Goal: Browse casually

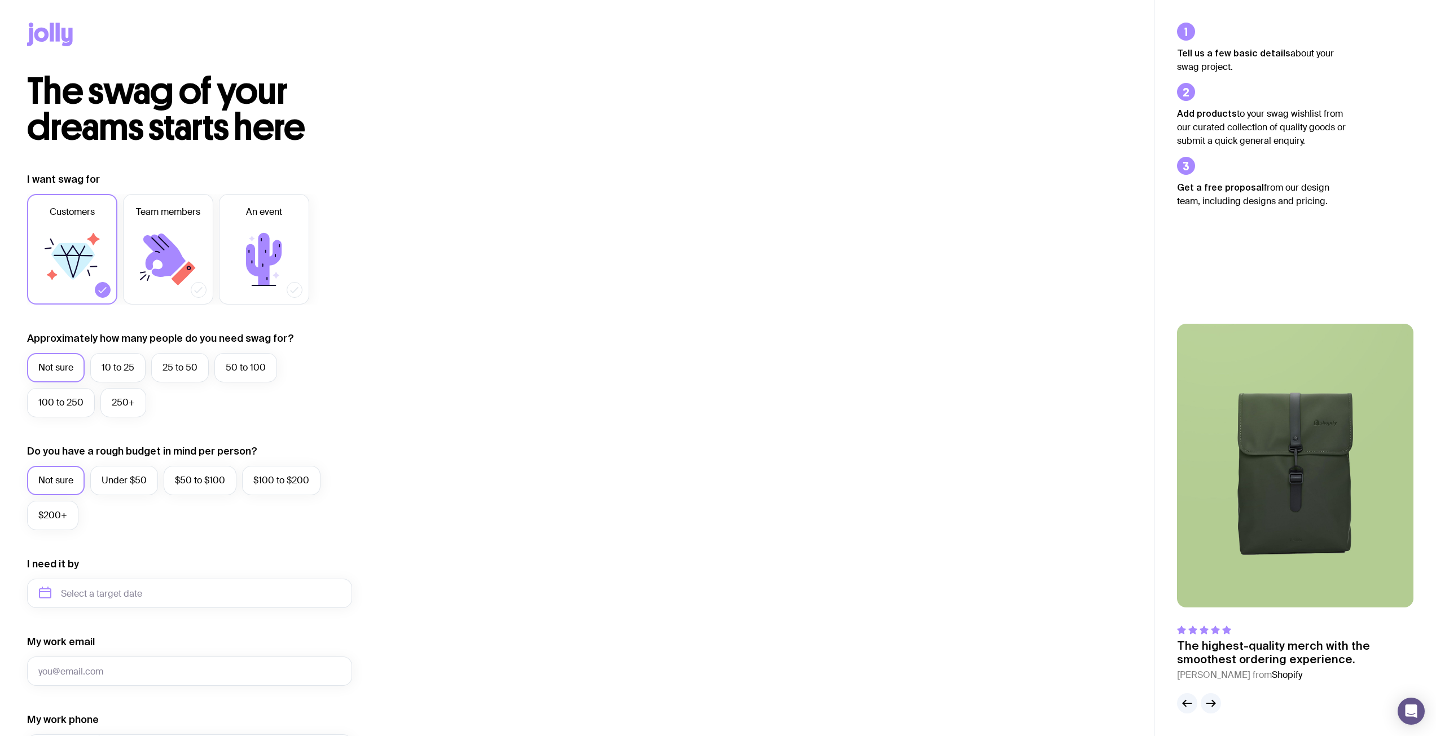
click at [59, 261] on icon at bounding box center [72, 261] width 43 height 37
click at [0, 0] on input "Customers" at bounding box center [0, 0] width 0 height 0
click at [60, 368] on label "Not sure" at bounding box center [56, 367] width 58 height 29
click at [0, 0] on input "Not sure" at bounding box center [0, 0] width 0 height 0
click at [63, 471] on label "Not sure" at bounding box center [56, 480] width 58 height 29
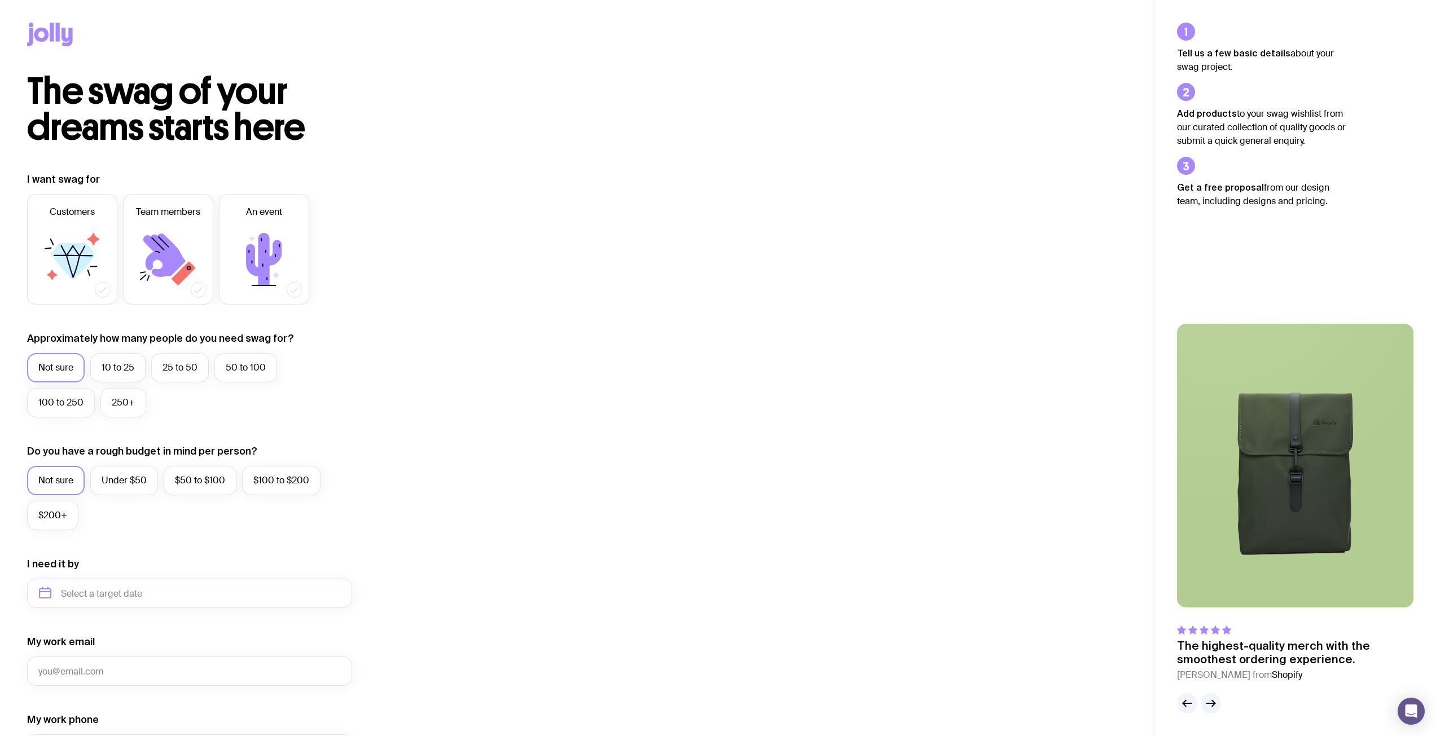
click at [0, 0] on input "Not sure" at bounding box center [0, 0] width 0 height 0
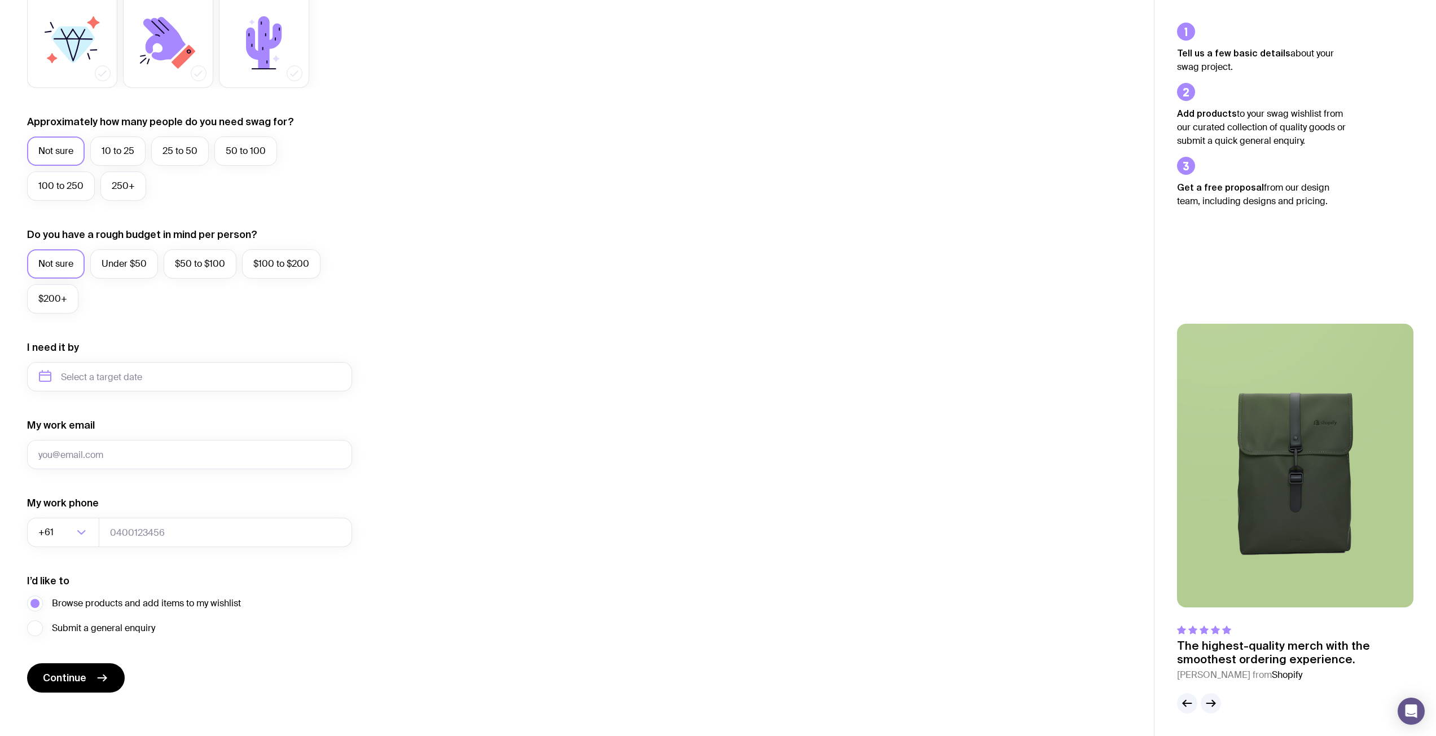
scroll to position [223, 0]
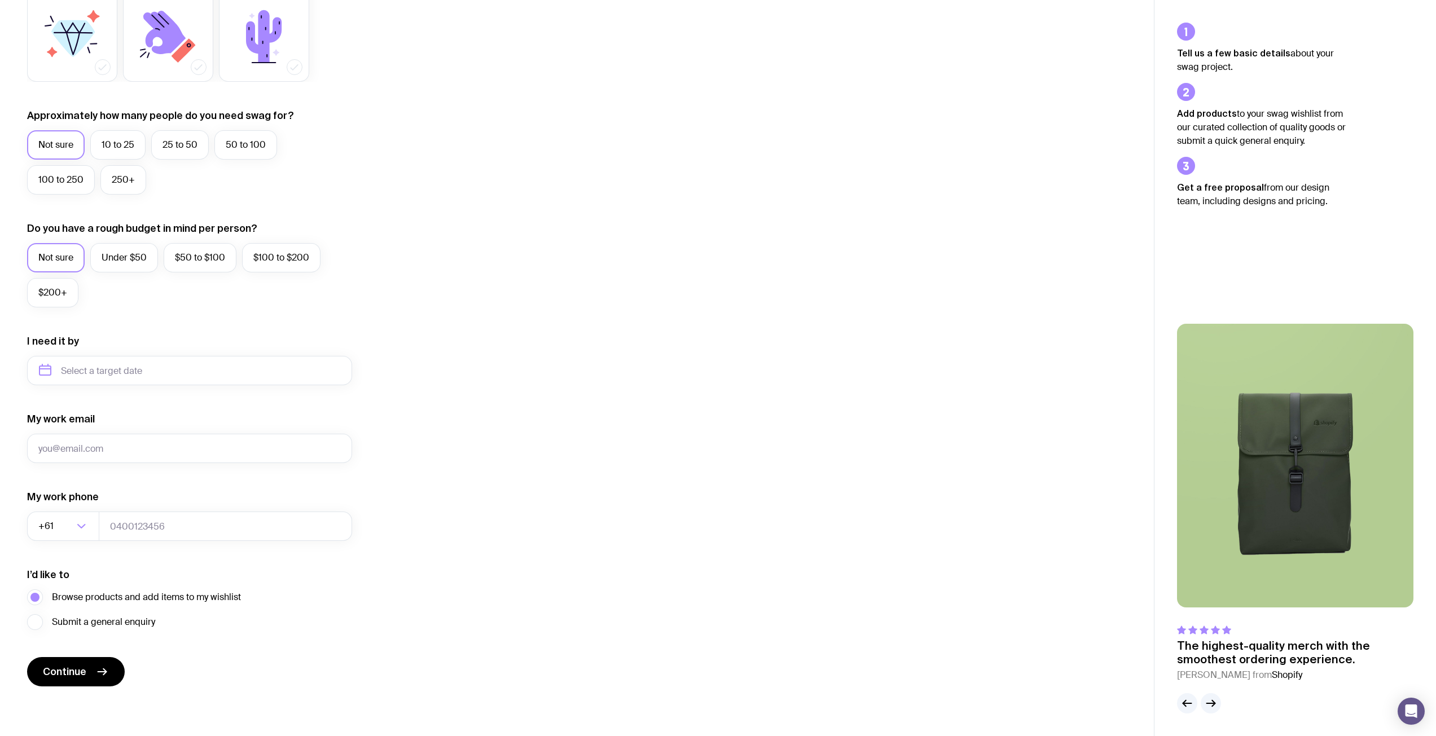
click at [99, 355] on div "I need it by" at bounding box center [189, 360] width 325 height 51
drag, startPoint x: 99, startPoint y: 363, endPoint x: 106, endPoint y: 372, distance: 11.7
click at [99, 363] on input "text" at bounding box center [189, 370] width 325 height 29
click at [143, 497] on div "Jan Feb Mar Apr May Jun [DATE] Aug Sep Oct Nov Dec" at bounding box center [99, 475] width 144 height 103
click at [142, 511] on button "Dec" at bounding box center [145, 509] width 41 height 23
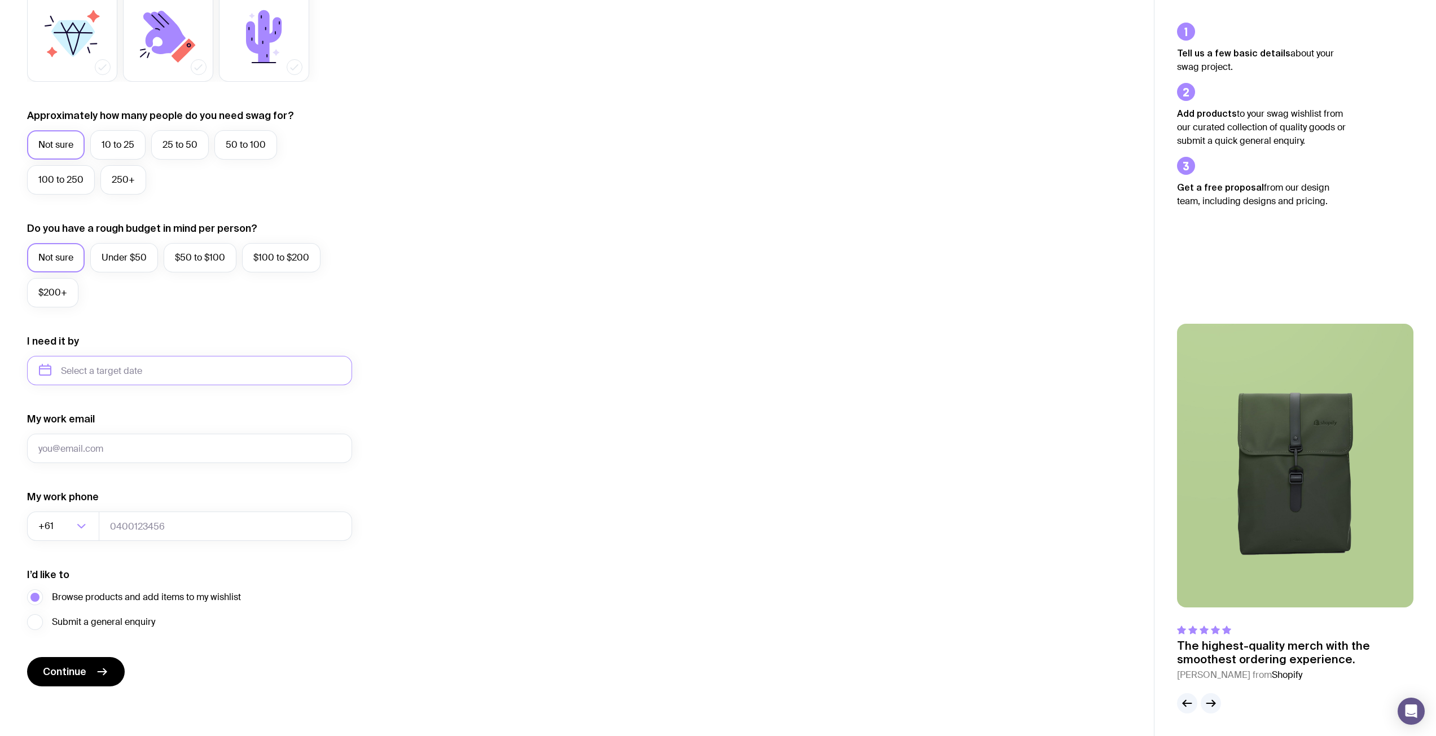
type input "[DATE]"
click at [79, 456] on input "My work email" at bounding box center [189, 448] width 325 height 29
type input "[EMAIL_ADDRESS][DOMAIN_NAME]"
click at [173, 522] on input "tel" at bounding box center [225, 526] width 253 height 29
type input "0437751083"
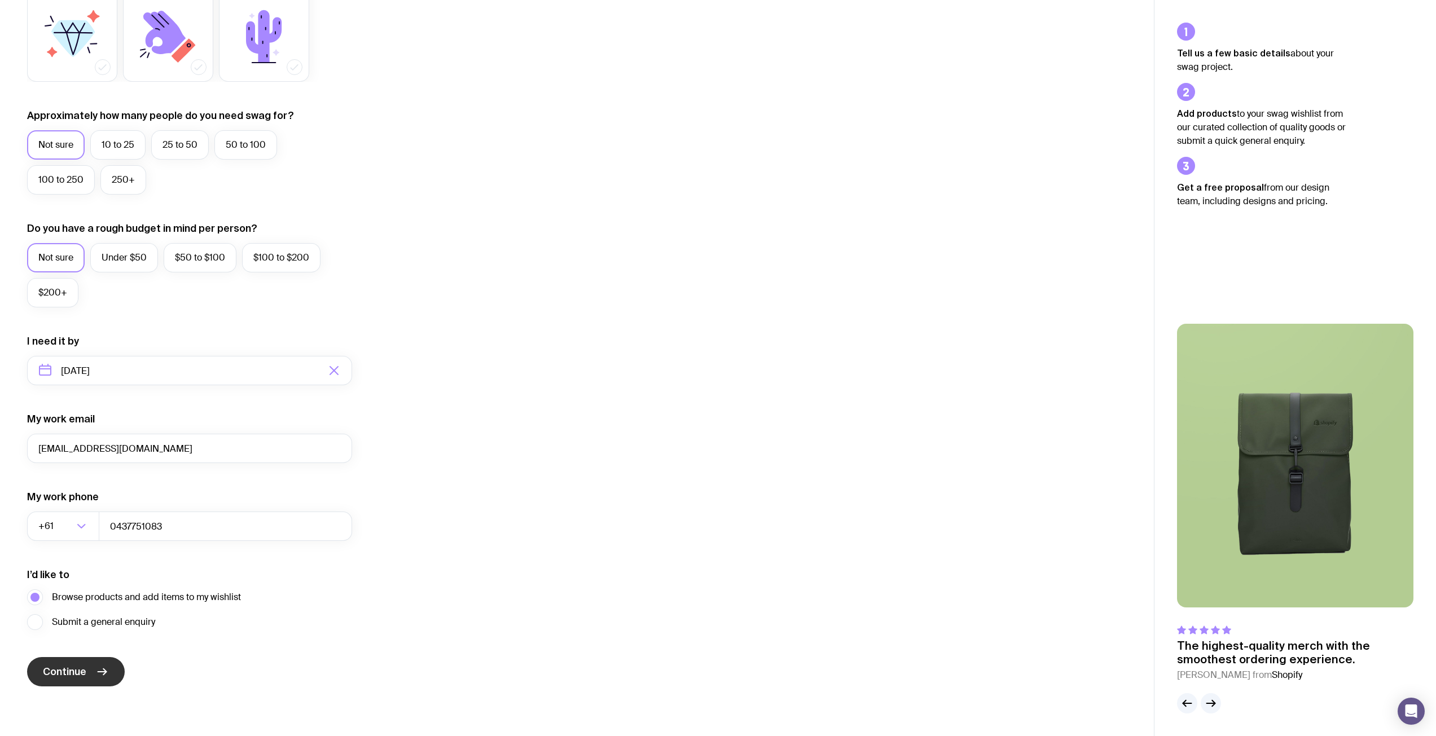
click at [77, 669] on span "Continue" at bounding box center [64, 672] width 43 height 14
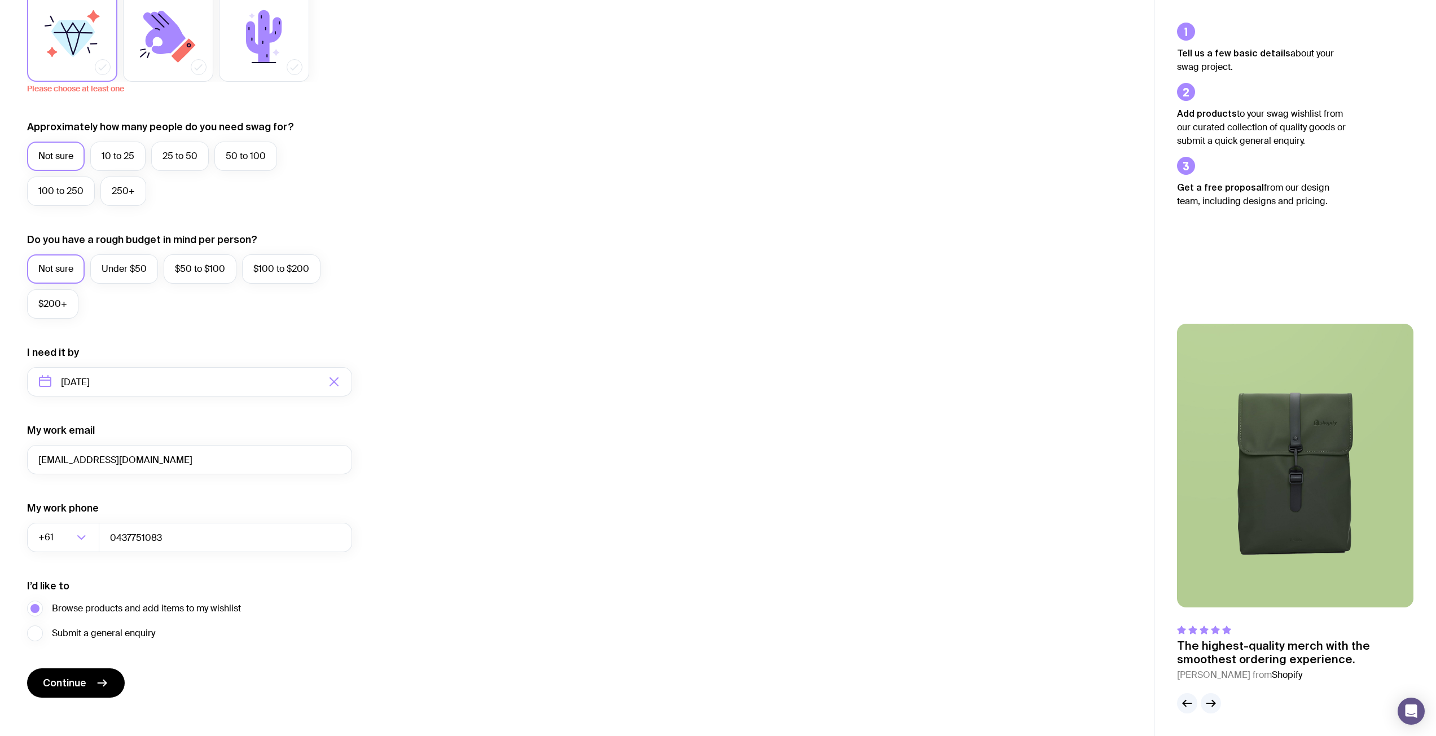
click at [65, 42] on icon at bounding box center [72, 38] width 43 height 37
click at [0, 0] on input "Customers" at bounding box center [0, 0] width 0 height 0
click at [83, 677] on span "Continue" at bounding box center [64, 684] width 43 height 14
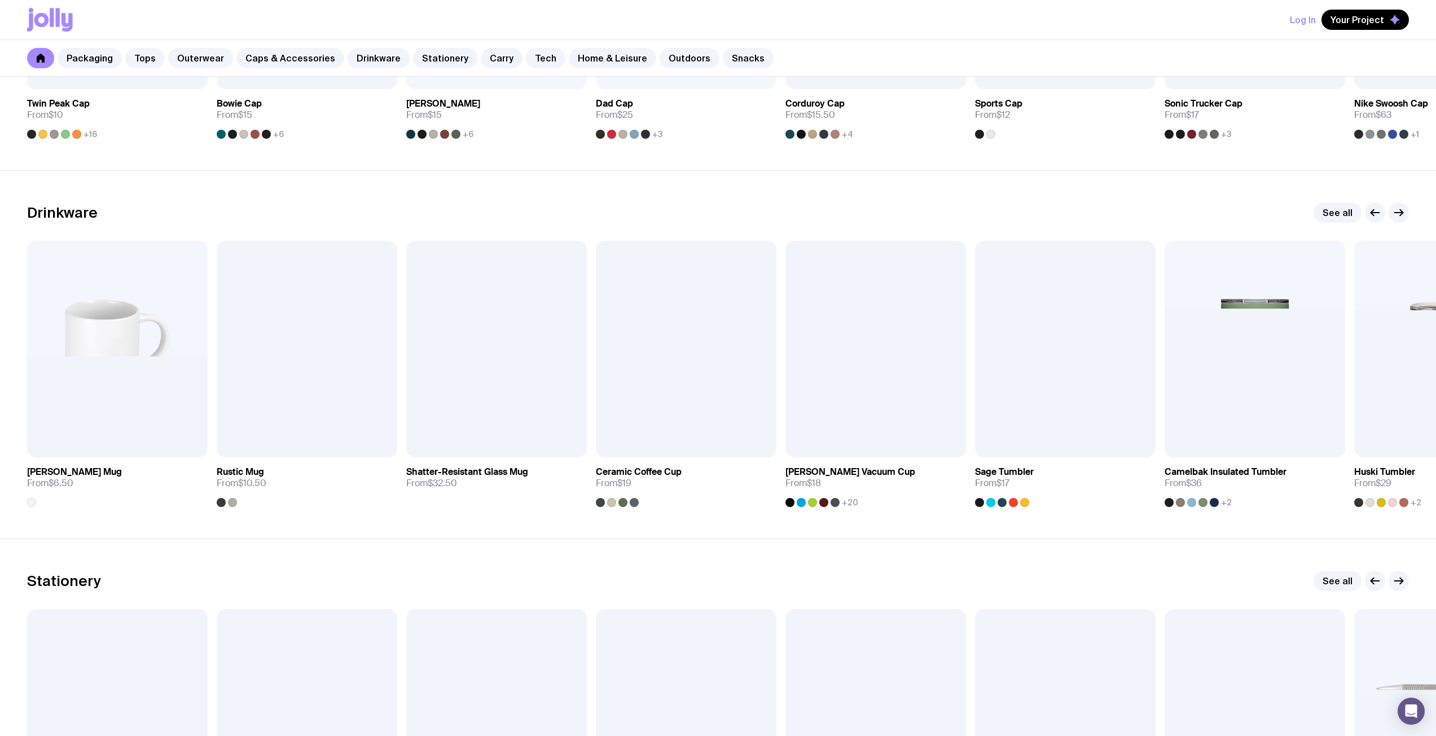
scroll to position [1580, 0]
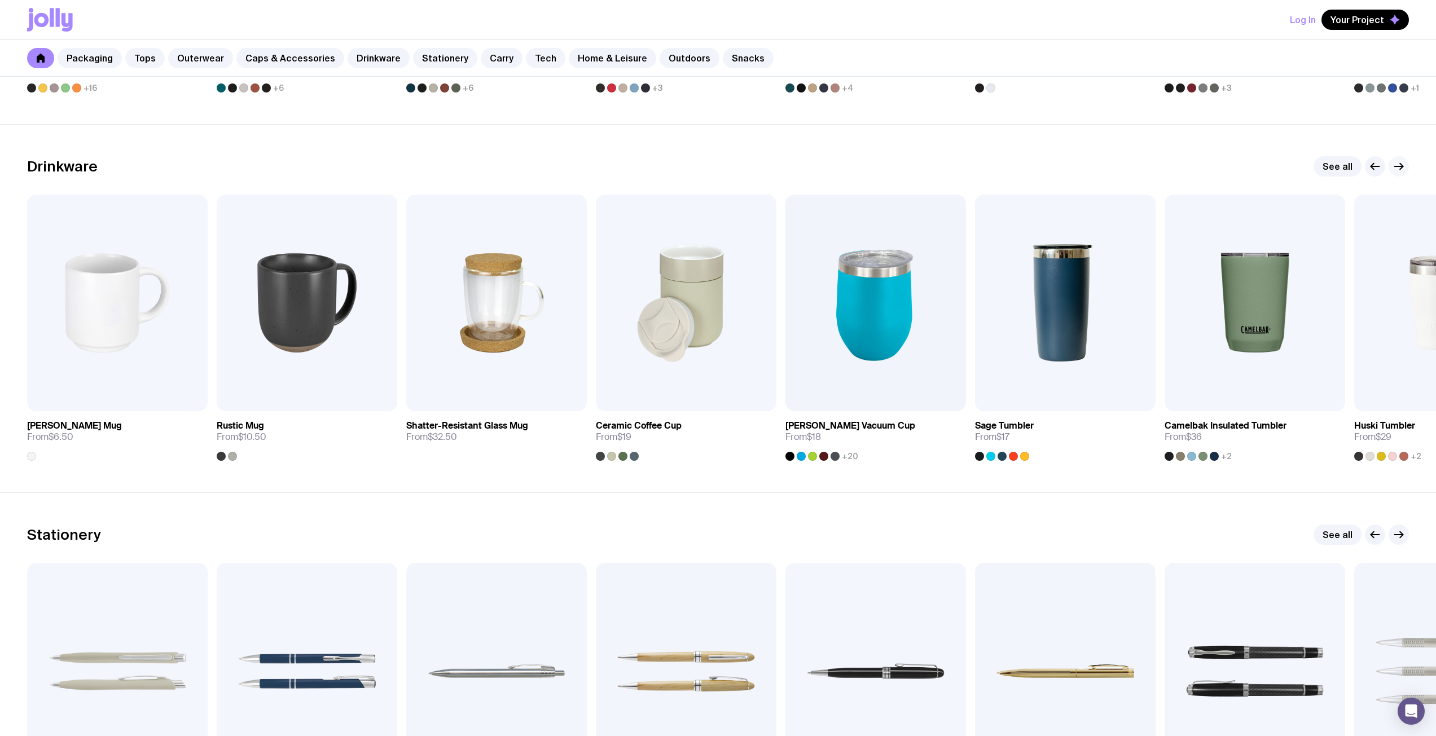
click at [1403, 168] on icon "button" at bounding box center [1399, 167] width 14 height 14
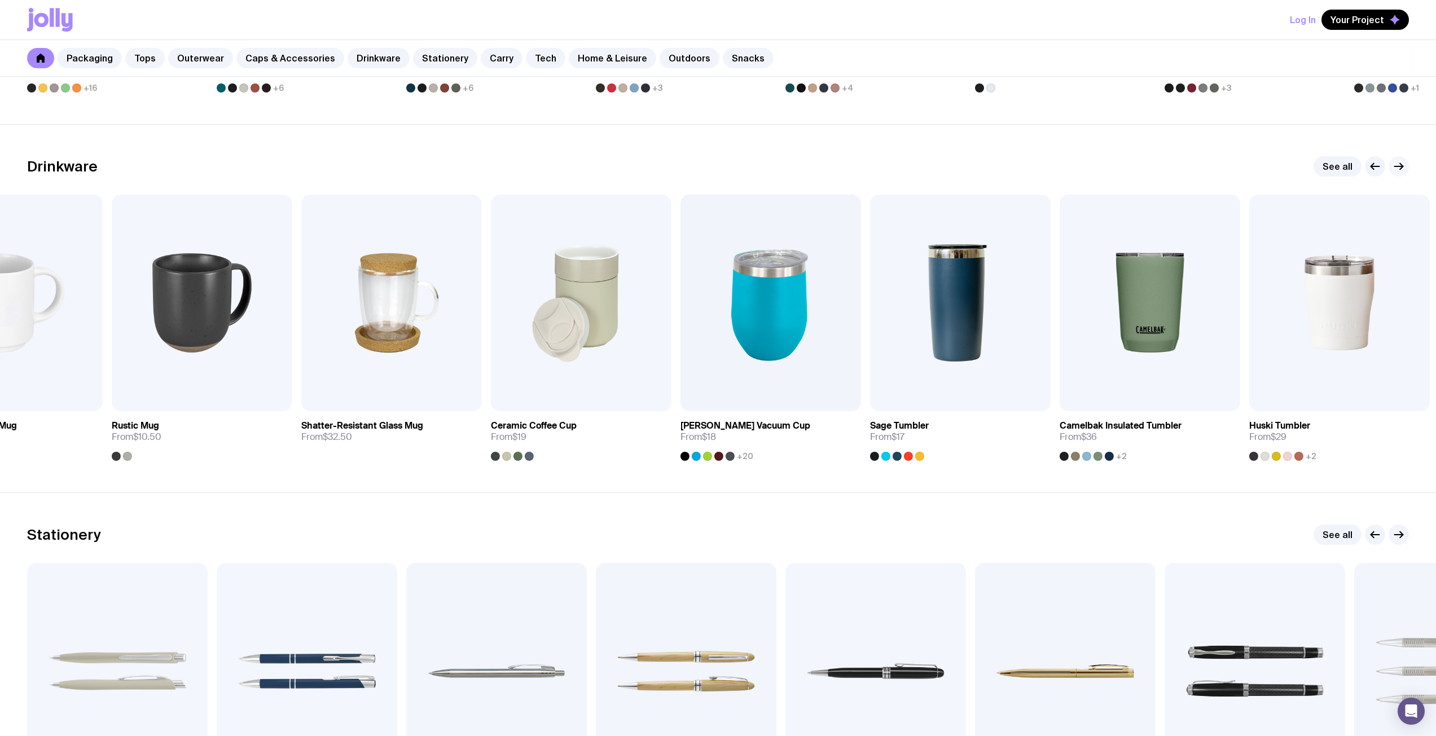
click at [1403, 168] on icon "button" at bounding box center [1399, 167] width 14 height 14
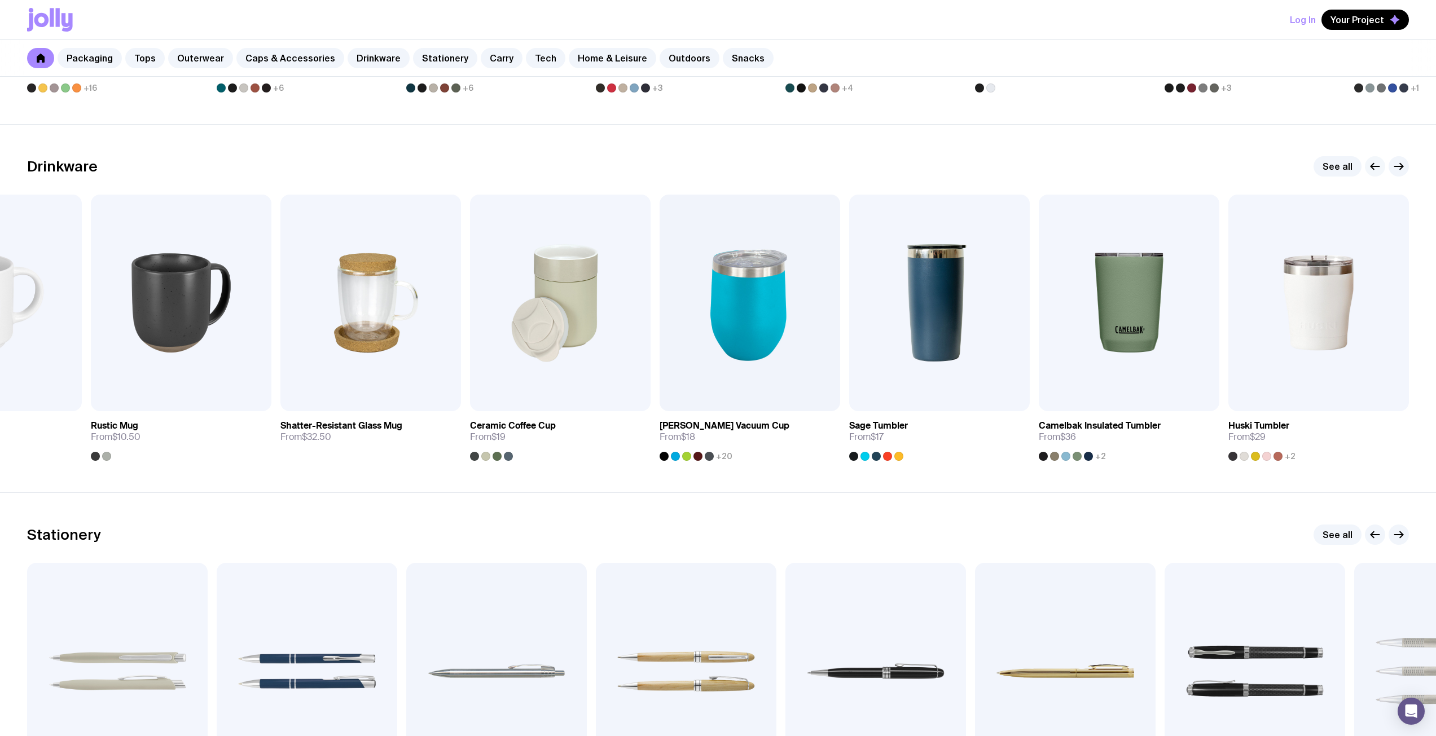
click at [1369, 169] on icon "button" at bounding box center [1375, 167] width 14 height 14
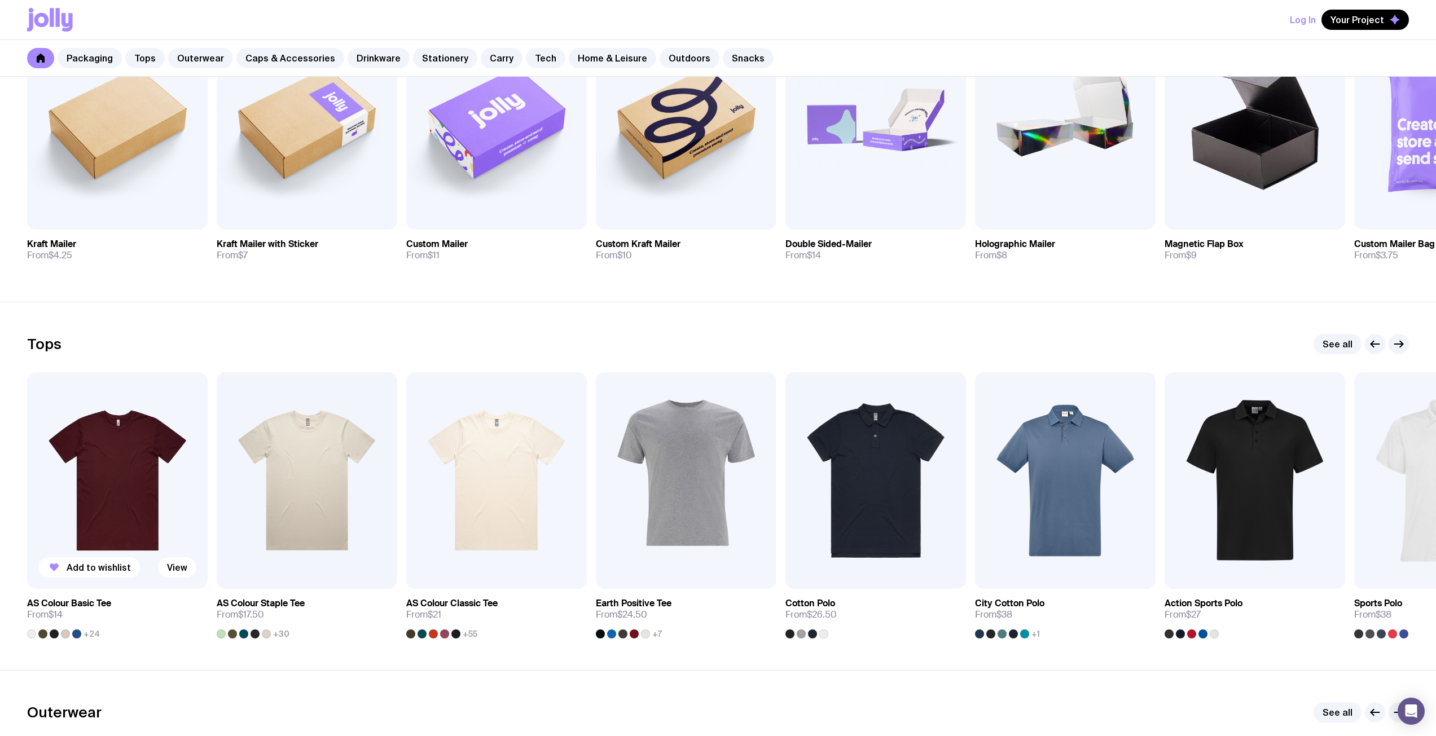
scroll to position [169, 0]
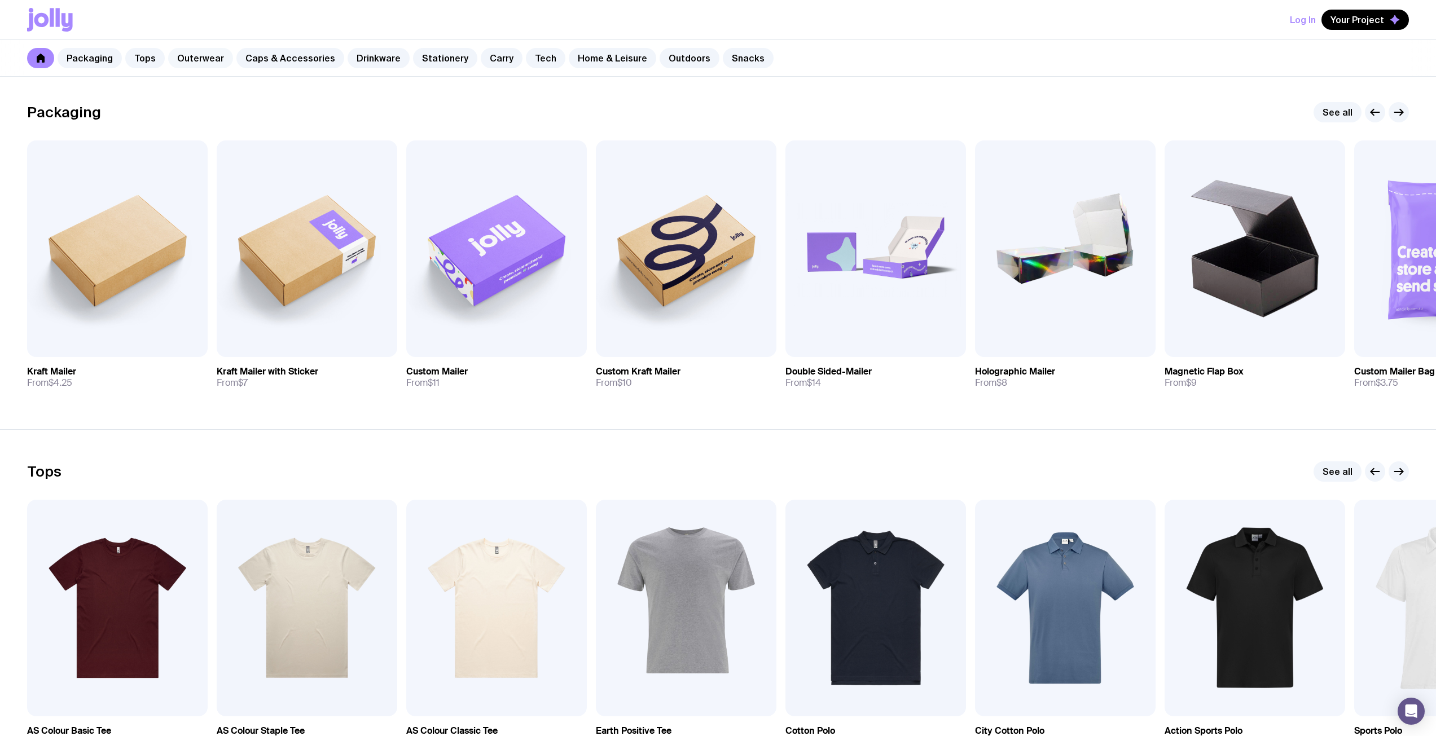
click at [219, 56] on link "Outerwear" at bounding box center [200, 58] width 65 height 20
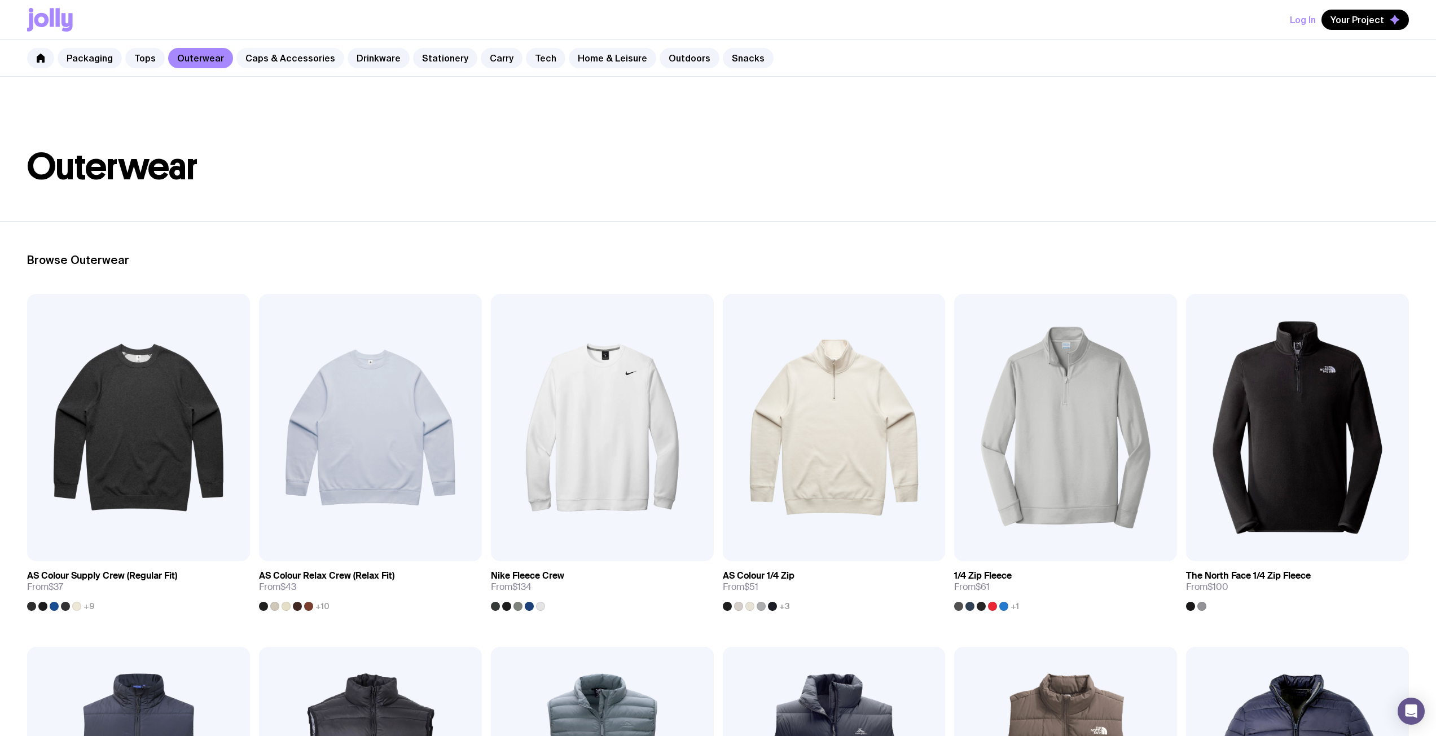
click at [251, 52] on link "Caps & Accessories" at bounding box center [290, 58] width 108 height 20
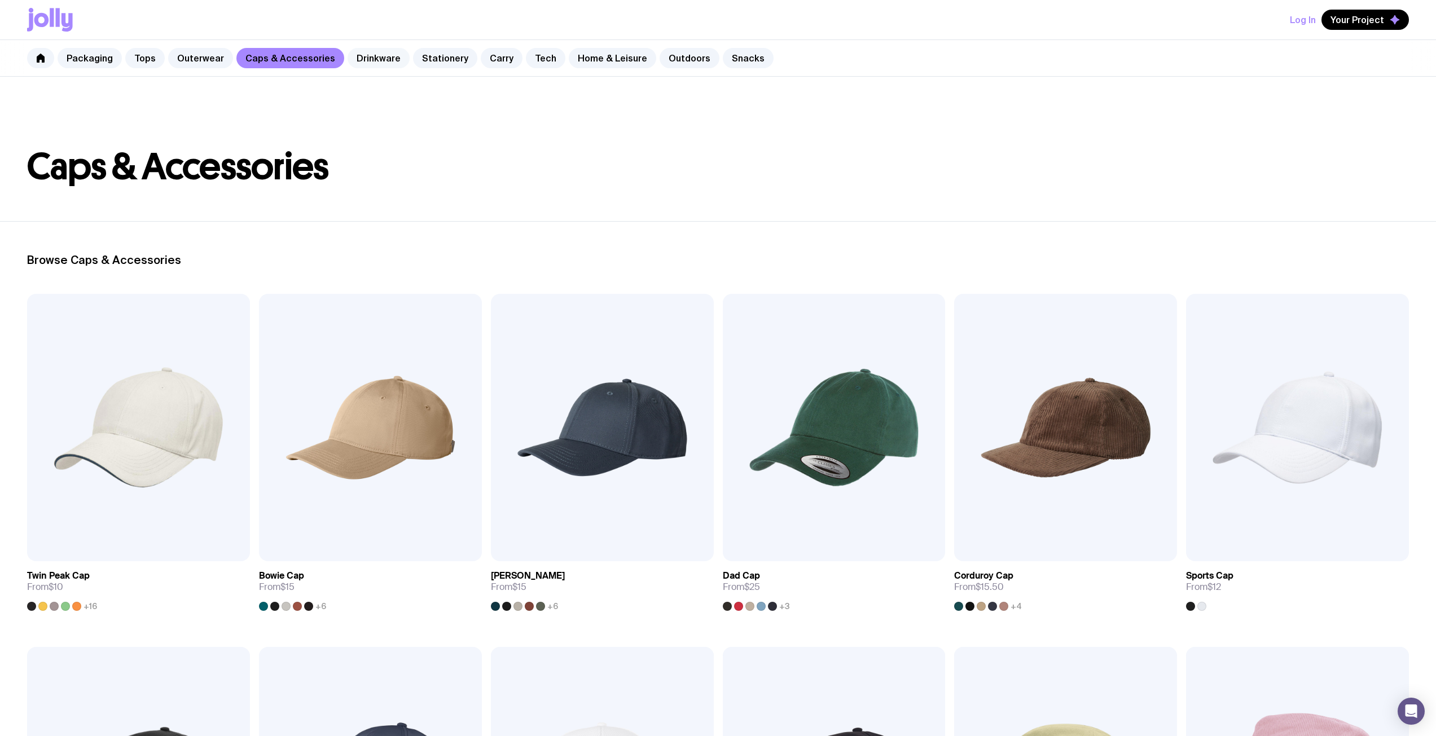
click at [374, 49] on link "Drinkware" at bounding box center [379, 58] width 62 height 20
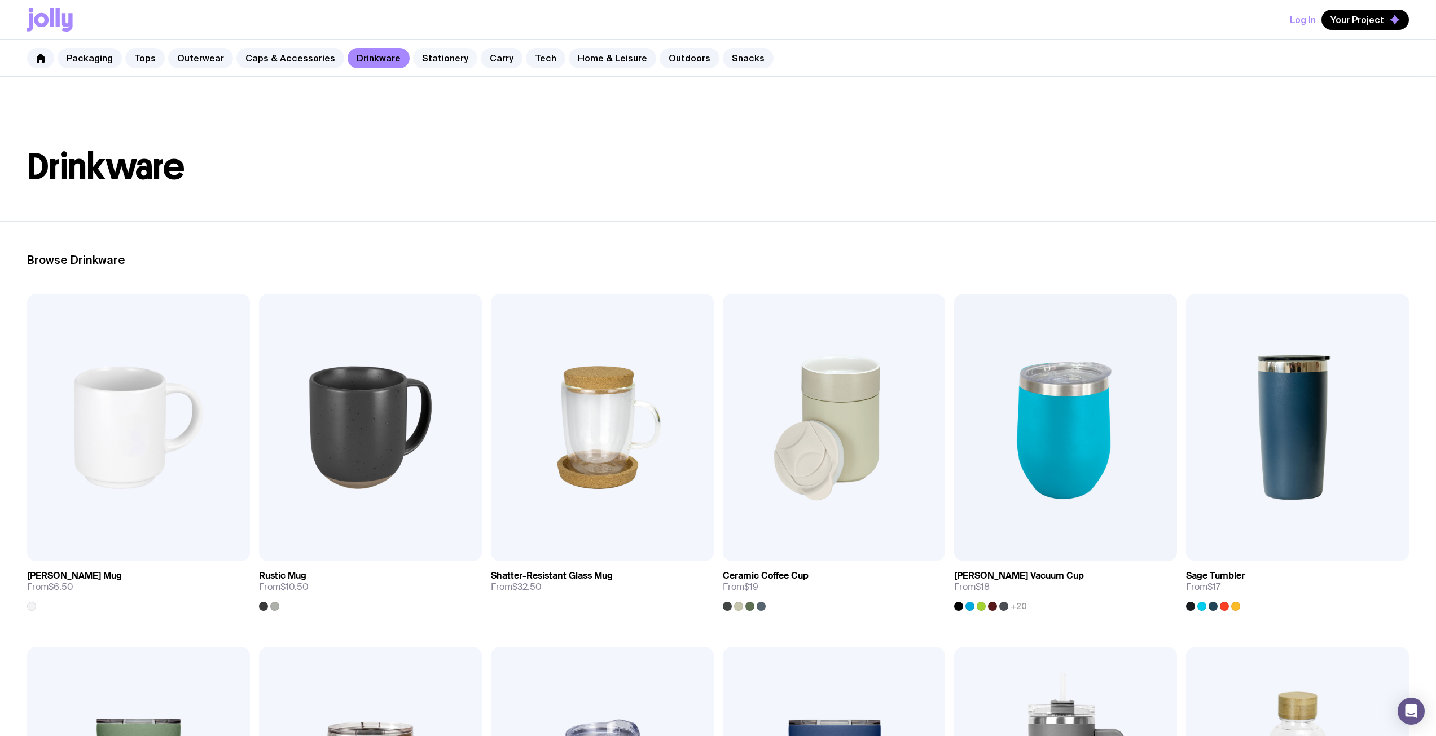
click at [442, 53] on link "Stationery" at bounding box center [445, 58] width 64 height 20
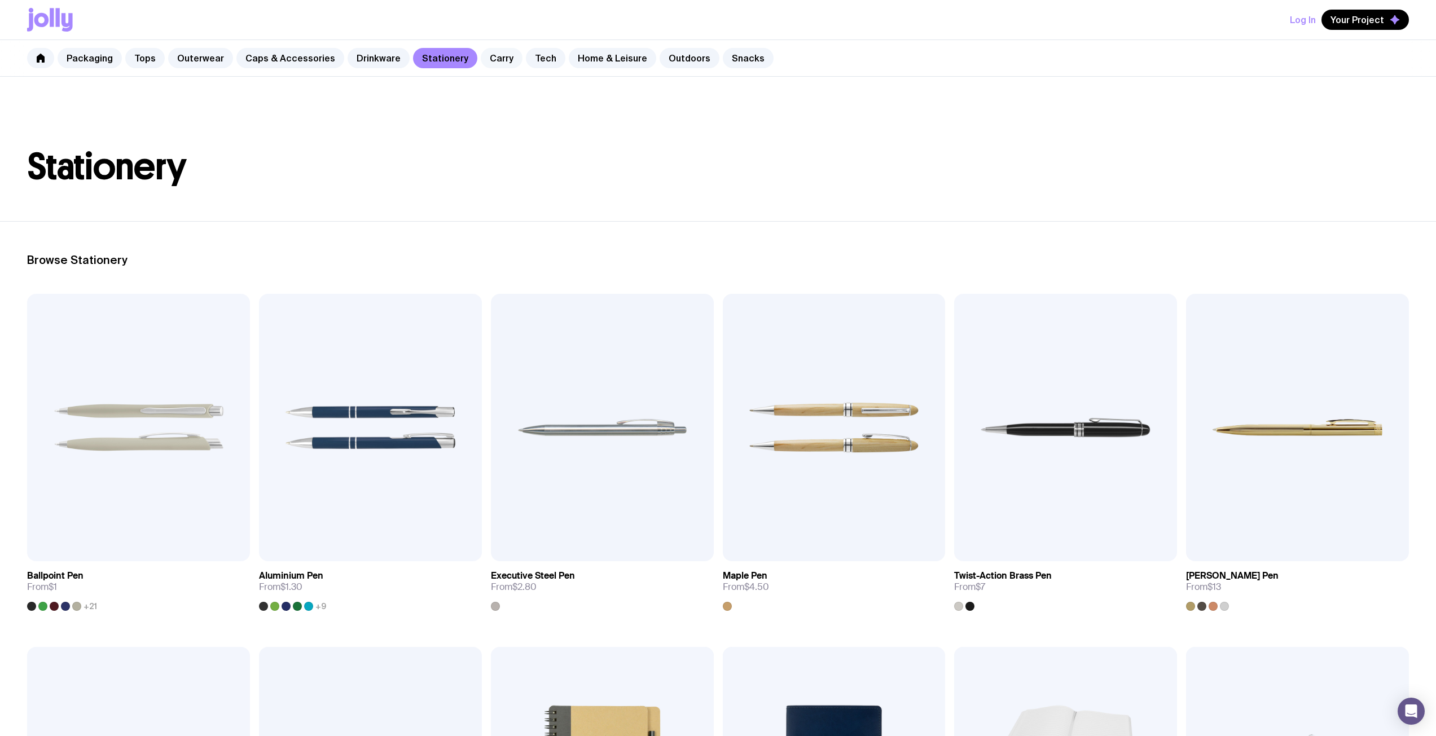
click at [490, 59] on link "Carry" at bounding box center [502, 58] width 42 height 20
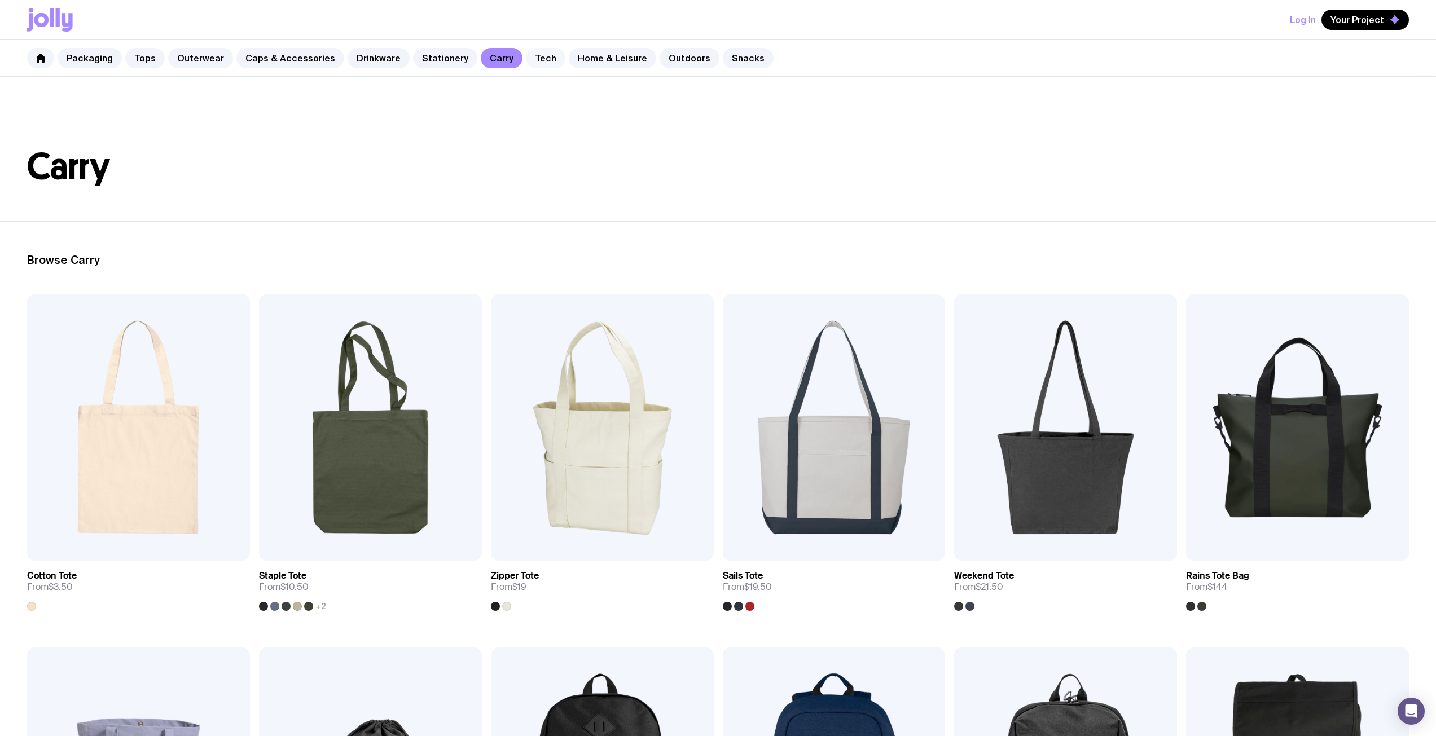
click at [531, 60] on link "Tech" at bounding box center [545, 58] width 39 height 20
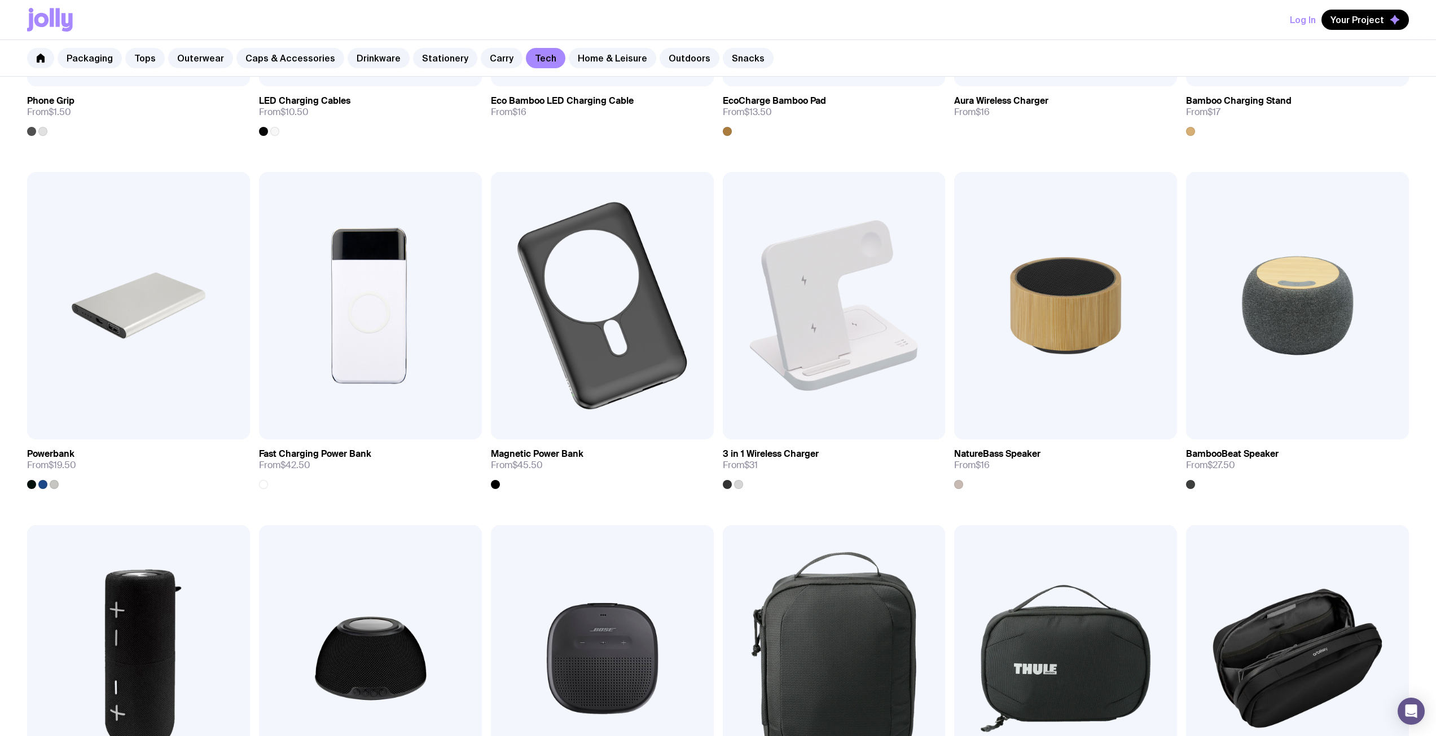
scroll to position [282, 0]
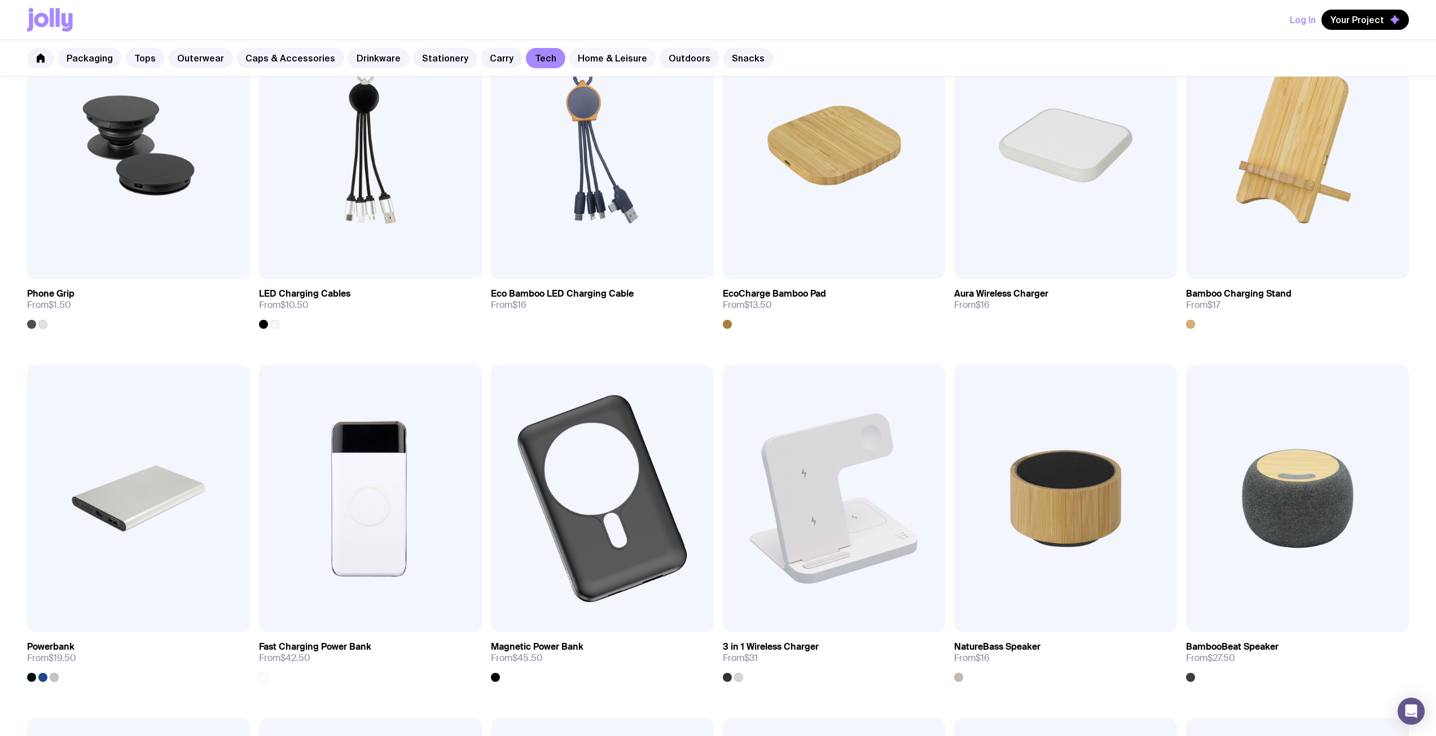
click at [582, 55] on link "Home & Leisure" at bounding box center [612, 58] width 87 height 20
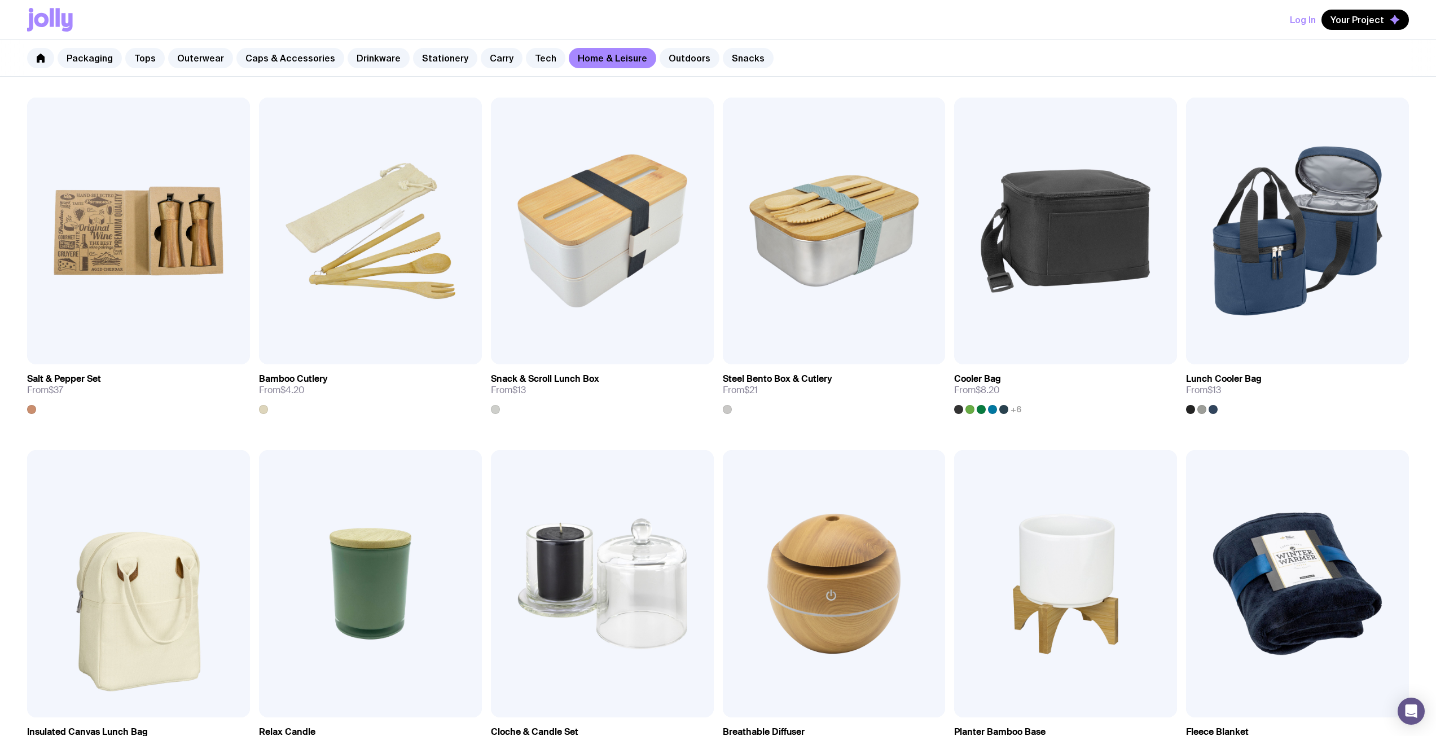
scroll to position [508, 0]
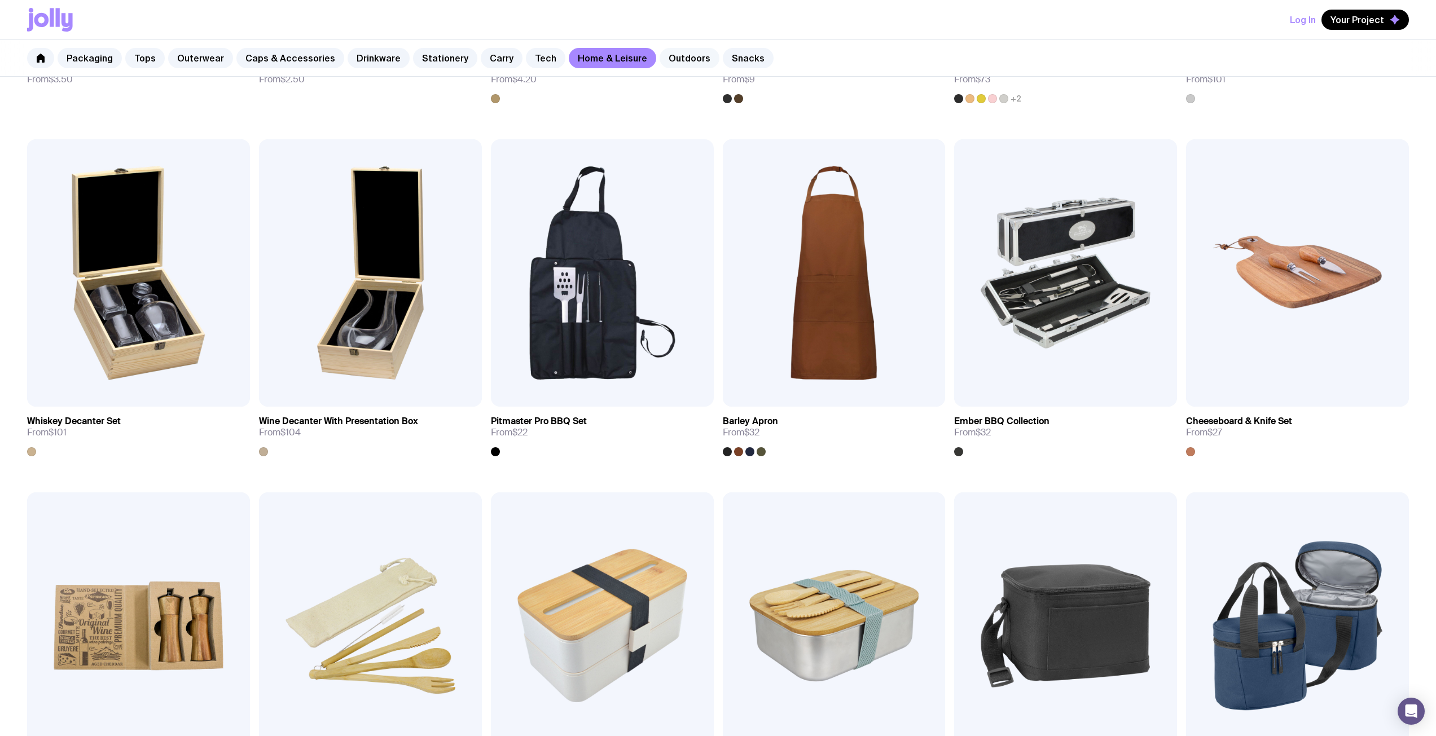
click at [666, 61] on link "Outdoors" at bounding box center [690, 58] width 60 height 20
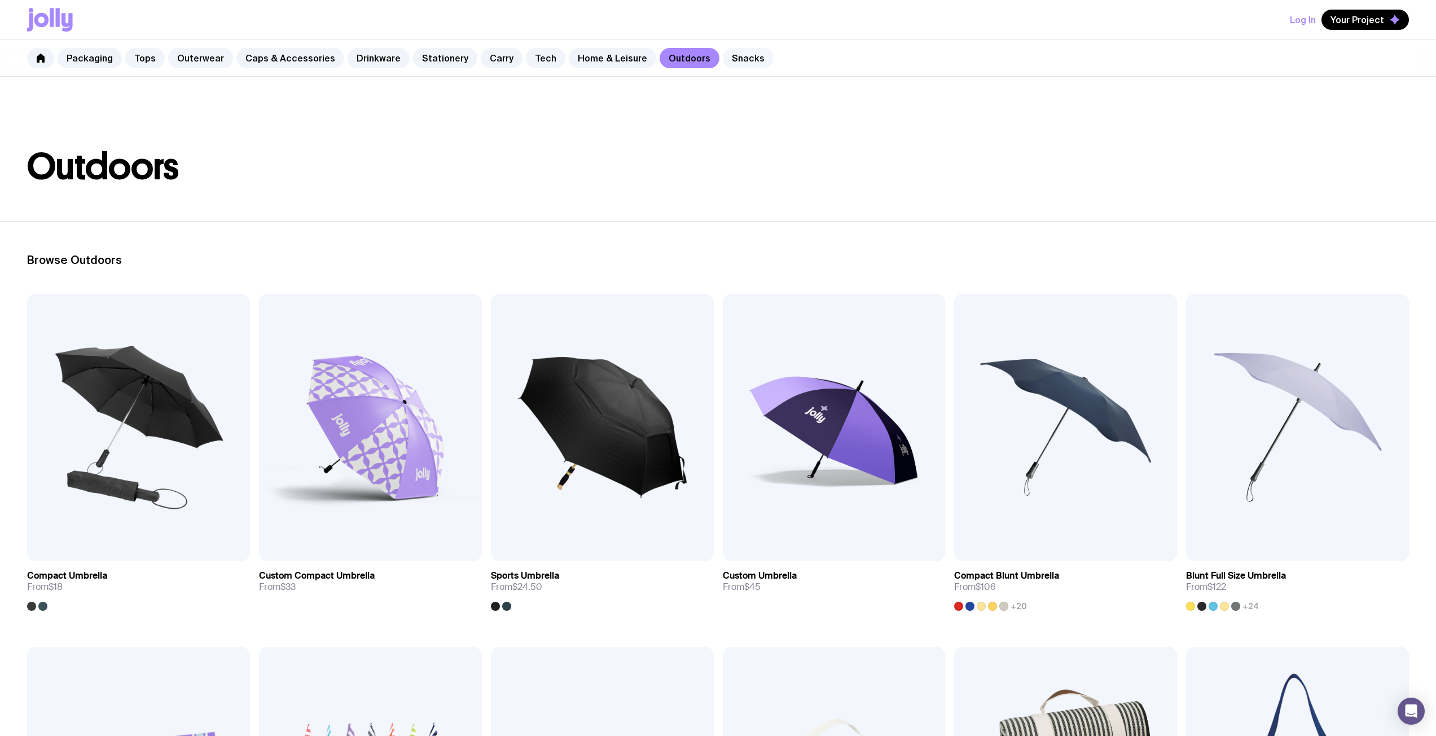
click at [734, 63] on link "Snacks" at bounding box center [748, 58] width 51 height 20
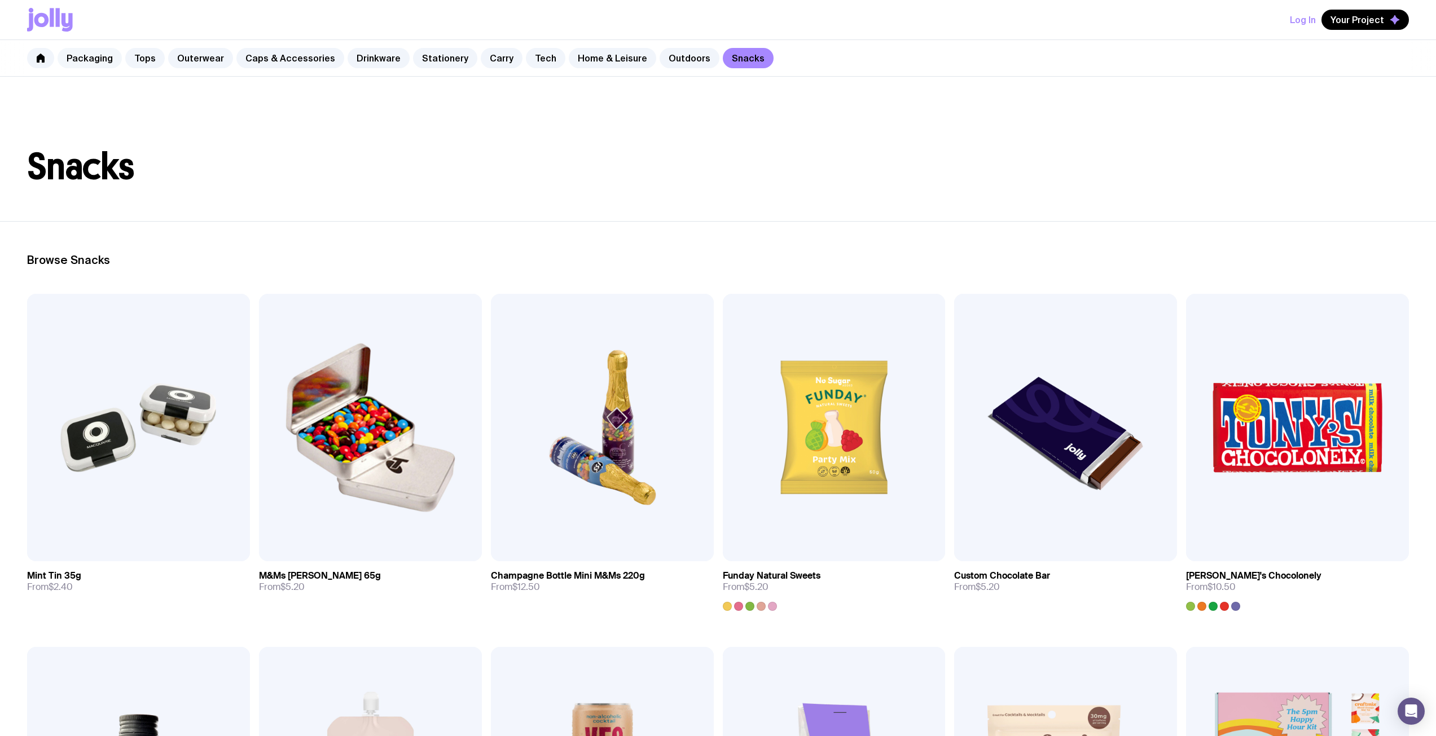
click at [89, 57] on link "Packaging" at bounding box center [90, 58] width 64 height 20
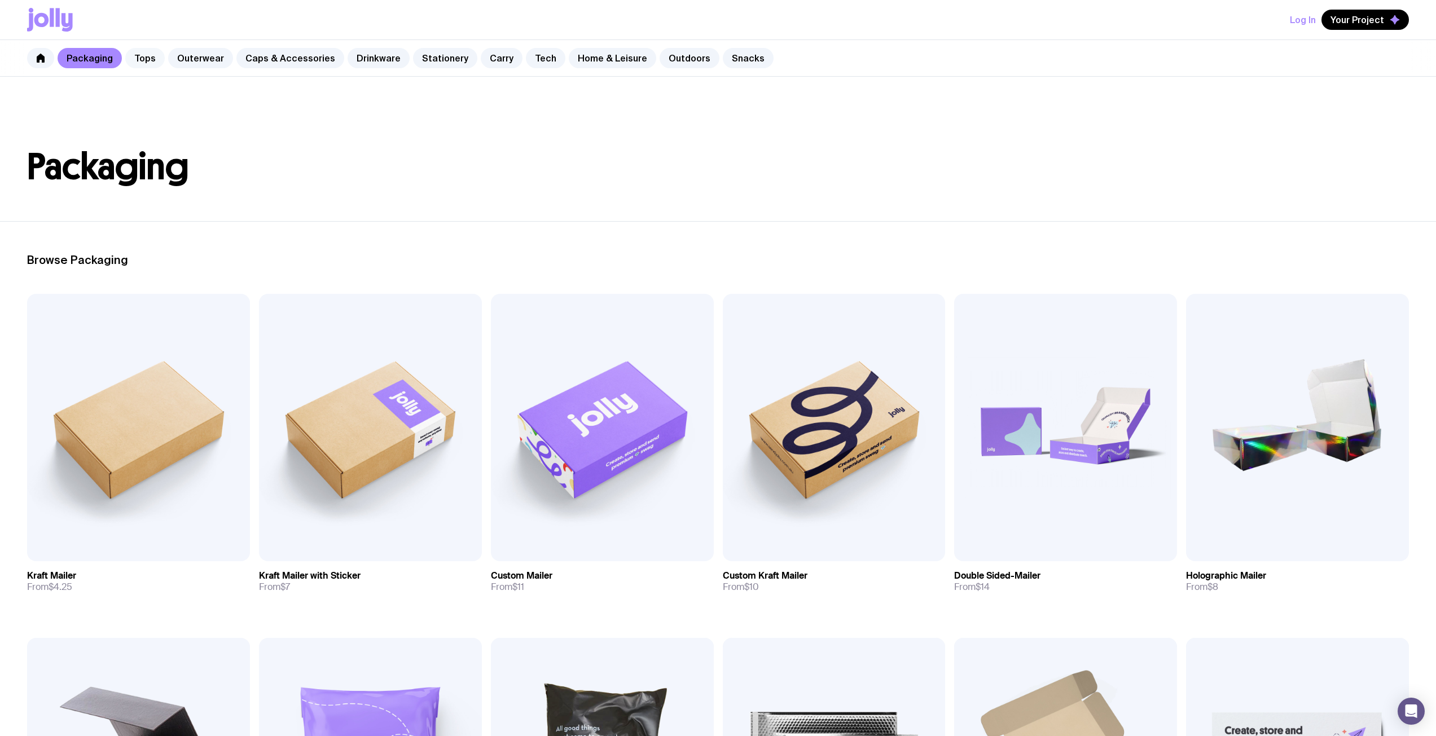
click at [152, 59] on link "Tops" at bounding box center [144, 58] width 39 height 20
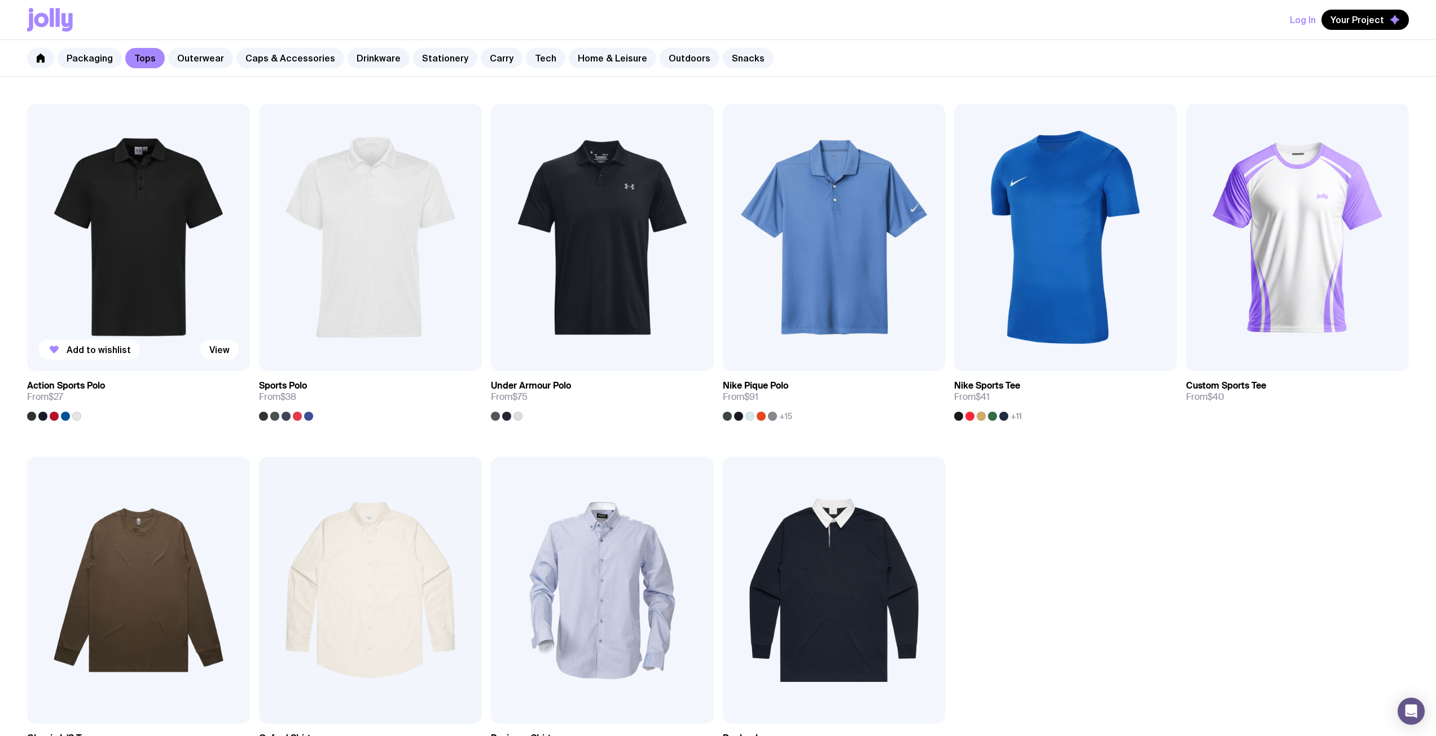
scroll to position [772, 0]
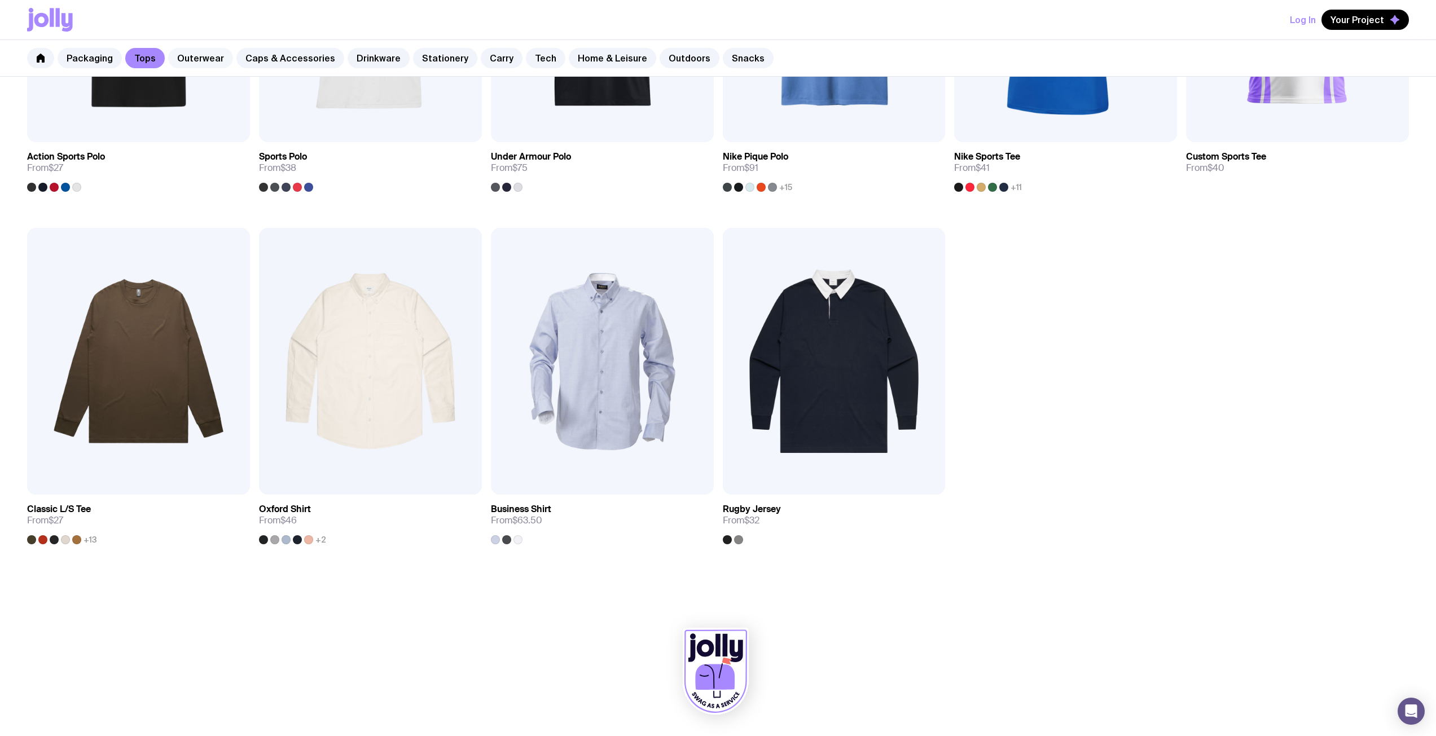
click at [208, 56] on link "Outerwear" at bounding box center [200, 58] width 65 height 20
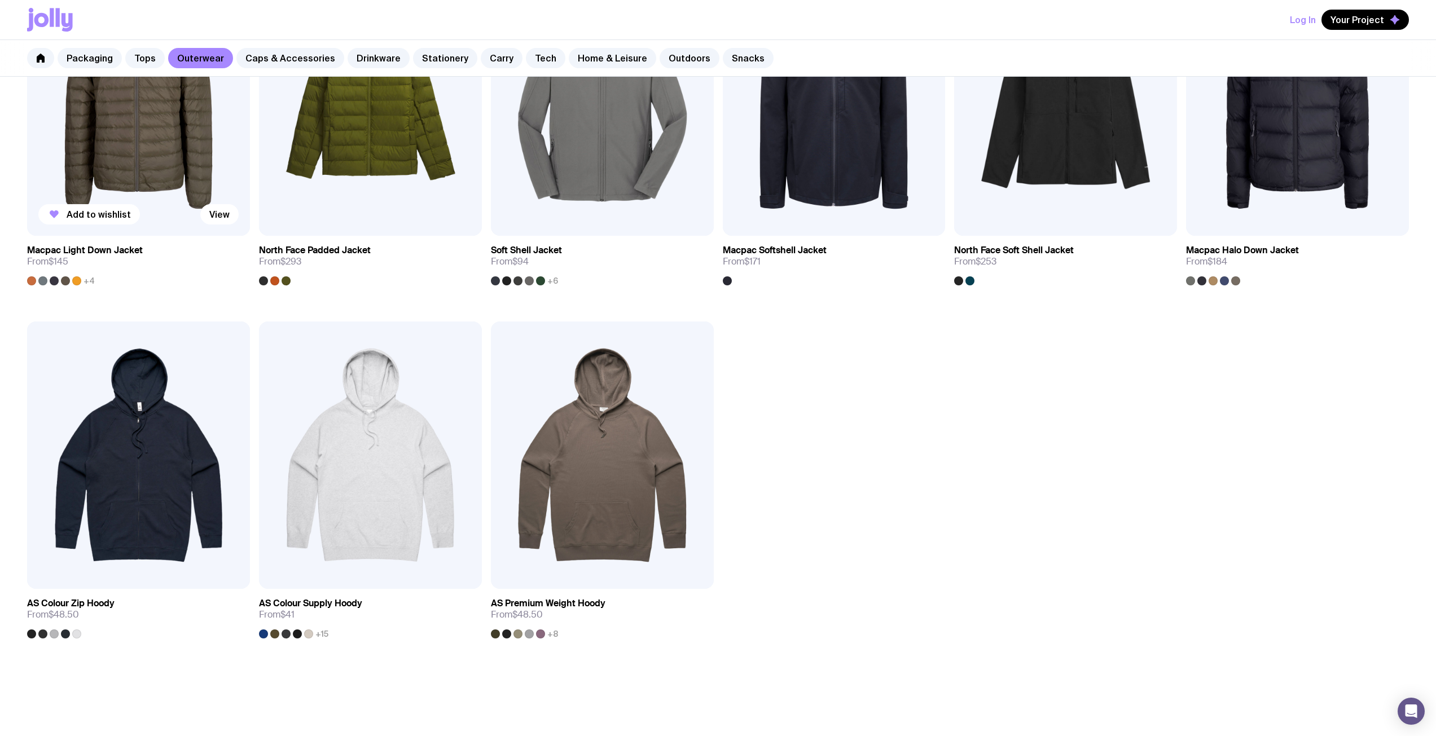
scroll to position [1126, 0]
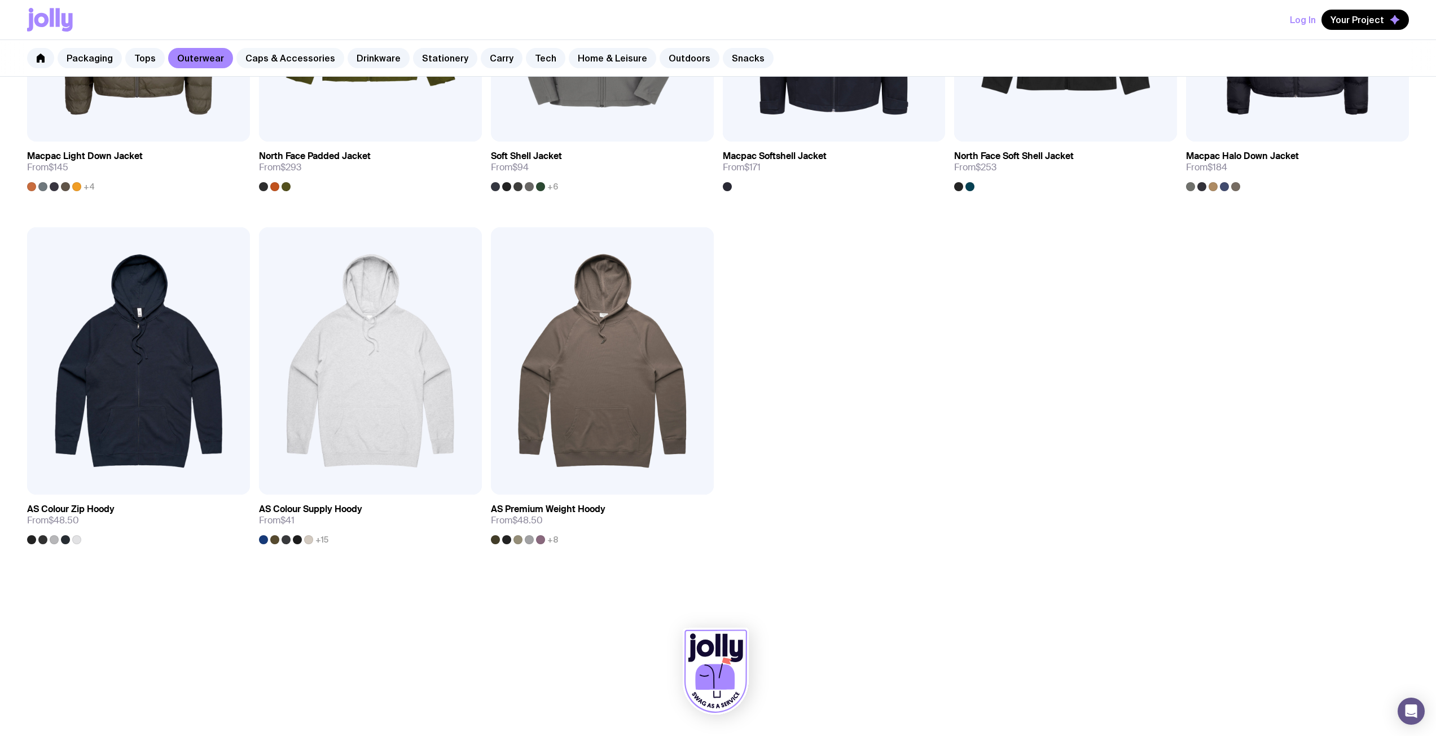
click at [245, 57] on link "Caps & Accessories" at bounding box center [290, 58] width 108 height 20
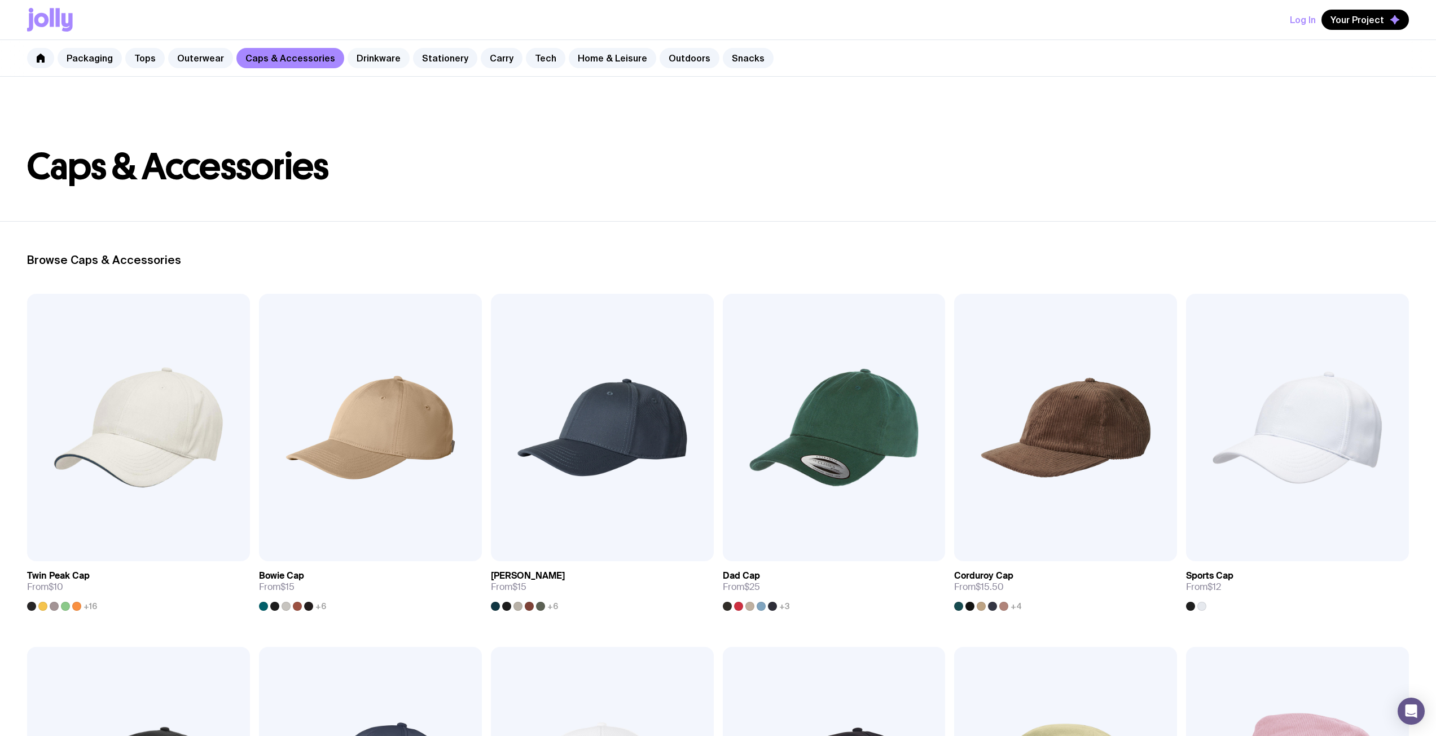
click at [361, 68] on link "Drinkware" at bounding box center [379, 58] width 62 height 20
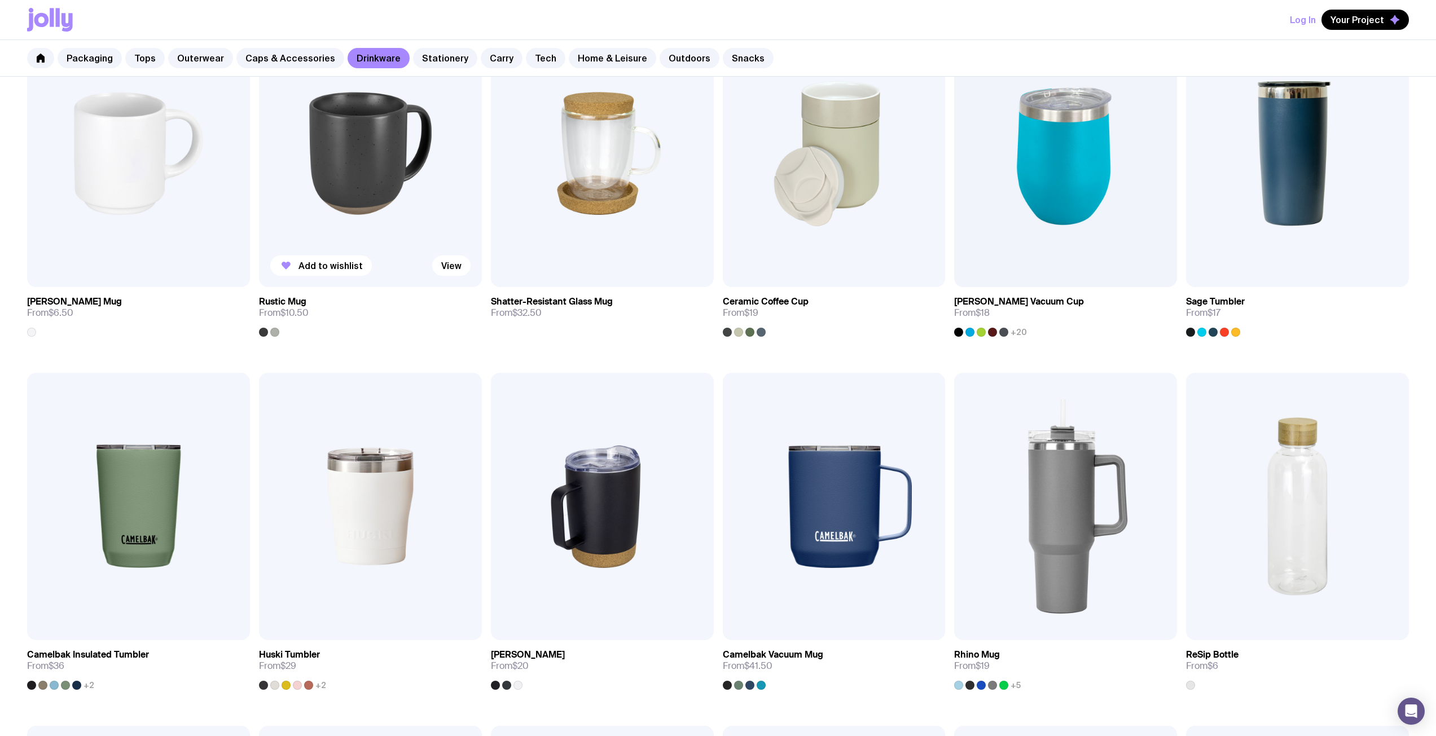
scroll to position [56, 0]
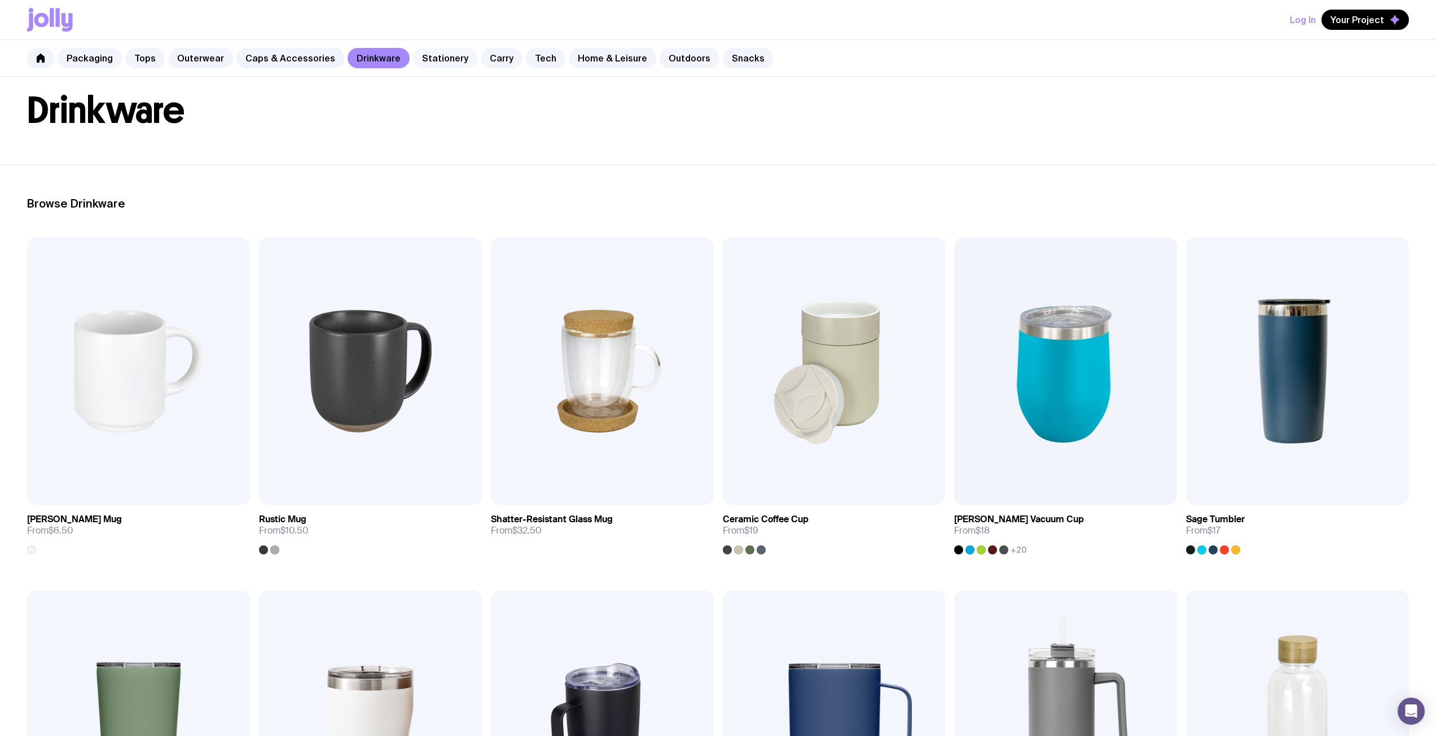
click at [416, 55] on link "Stationery" at bounding box center [445, 58] width 64 height 20
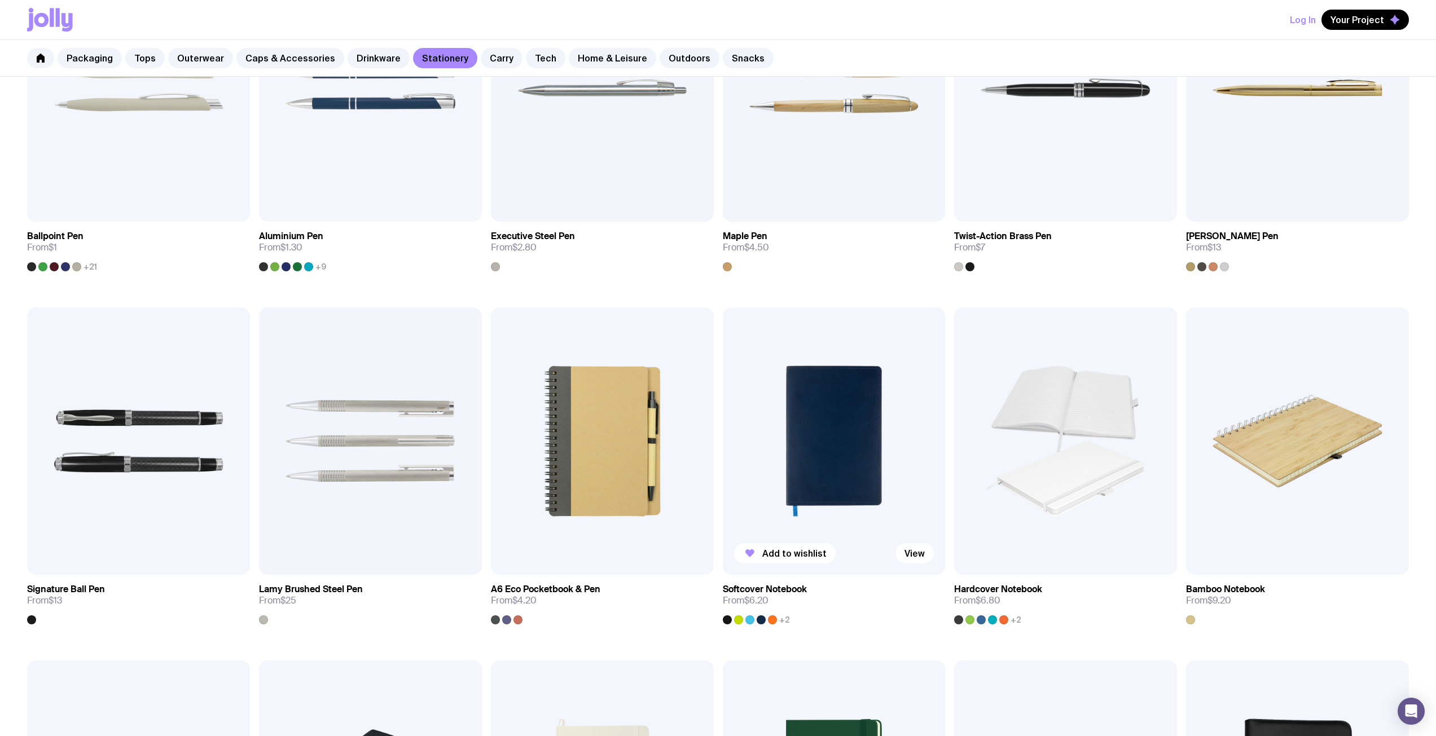
scroll to position [339, 0]
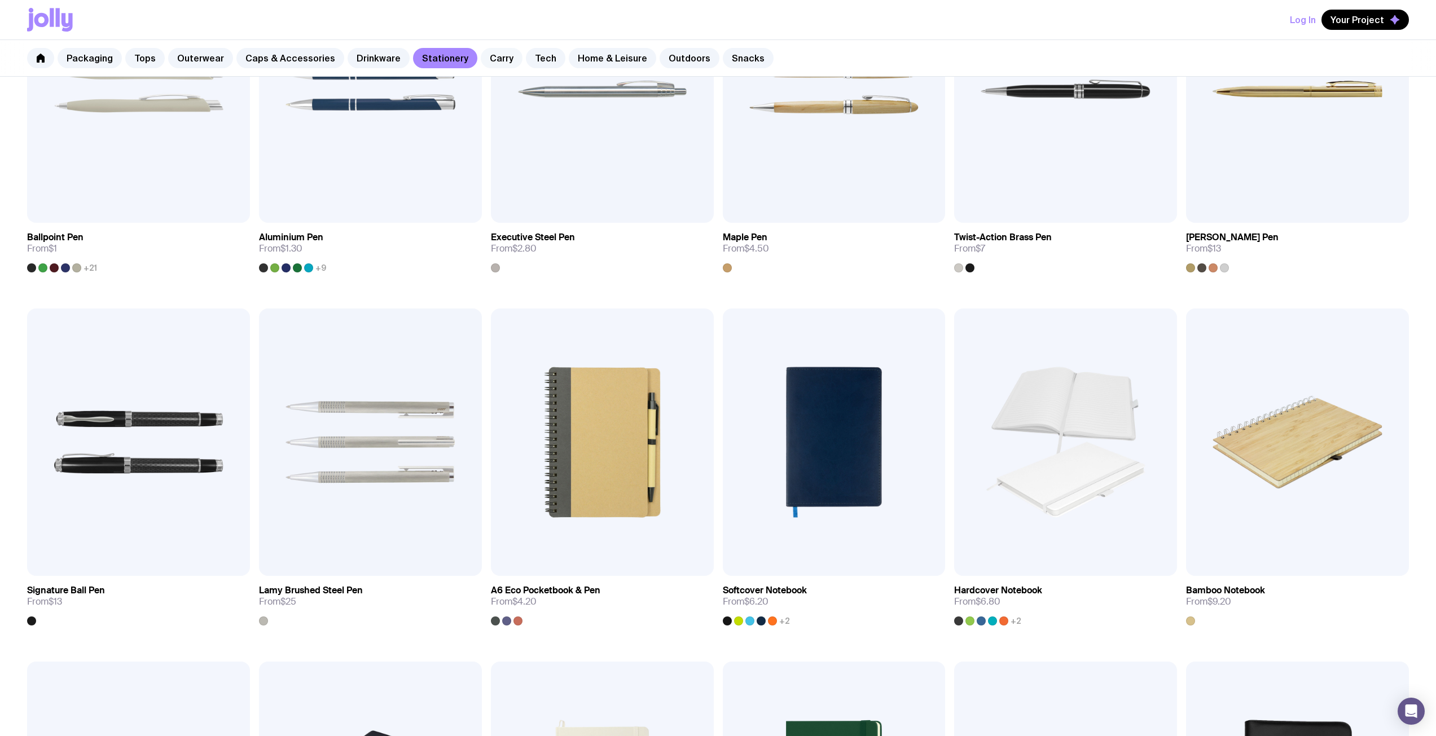
click at [484, 61] on link "Carry" at bounding box center [502, 58] width 42 height 20
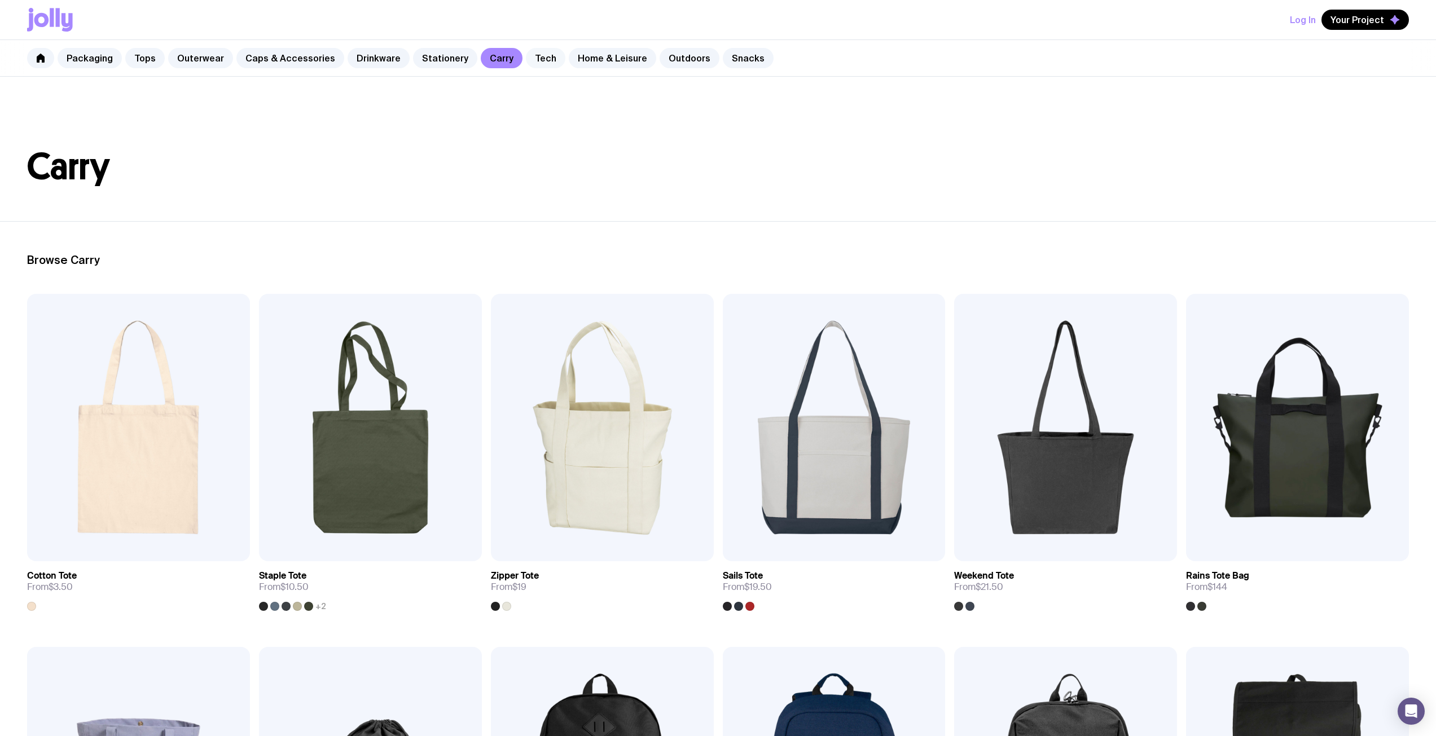
click at [532, 58] on link "Tech" at bounding box center [545, 58] width 39 height 20
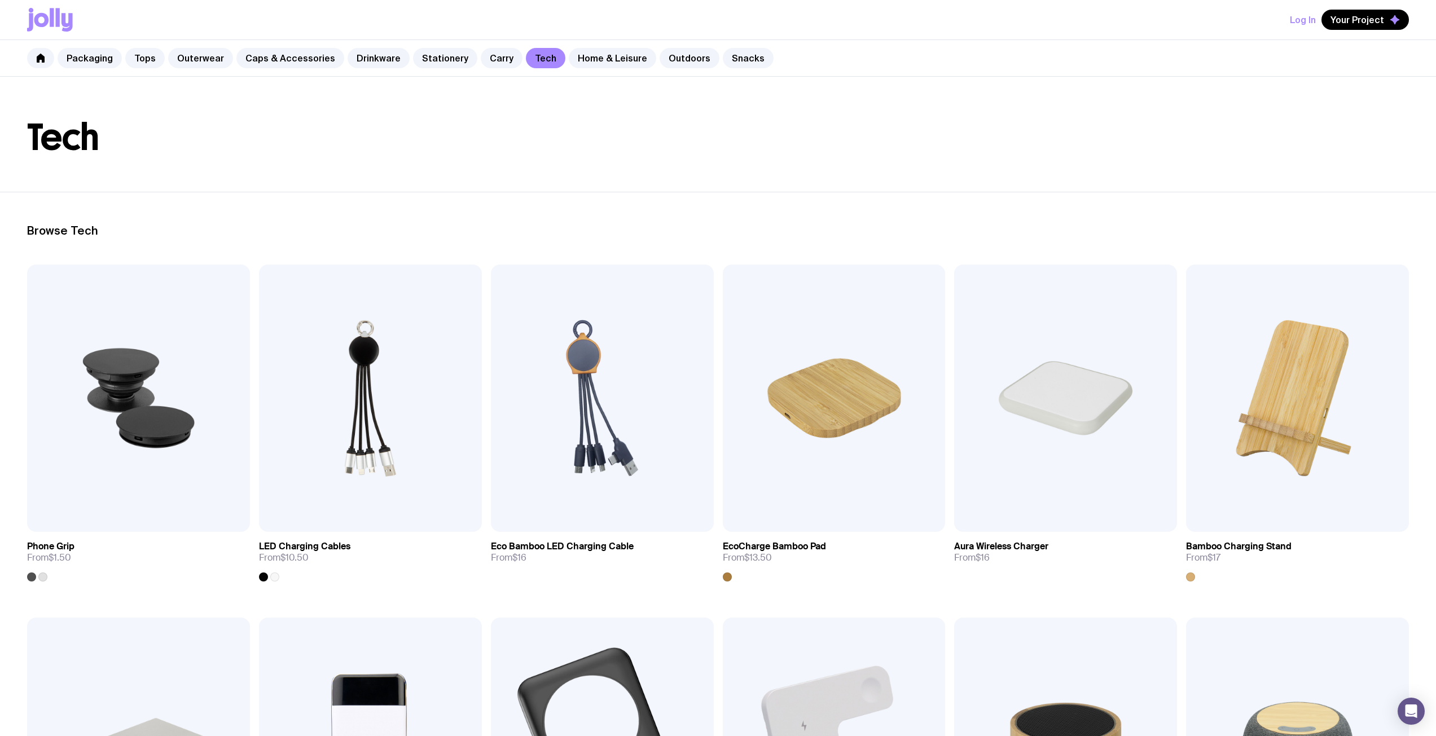
scroll to position [56, 0]
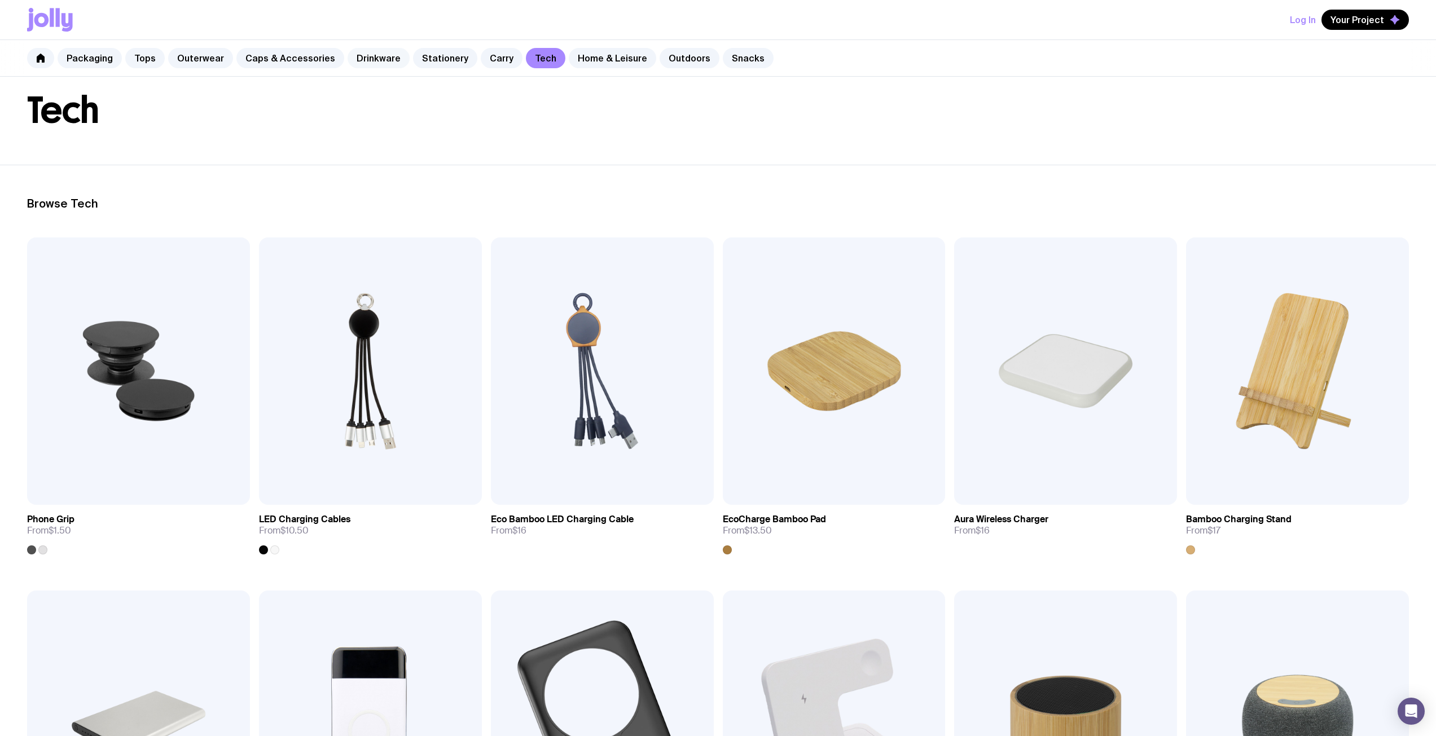
click at [381, 59] on link "Drinkware" at bounding box center [379, 58] width 62 height 20
